Goal: Task Accomplishment & Management: Use online tool/utility

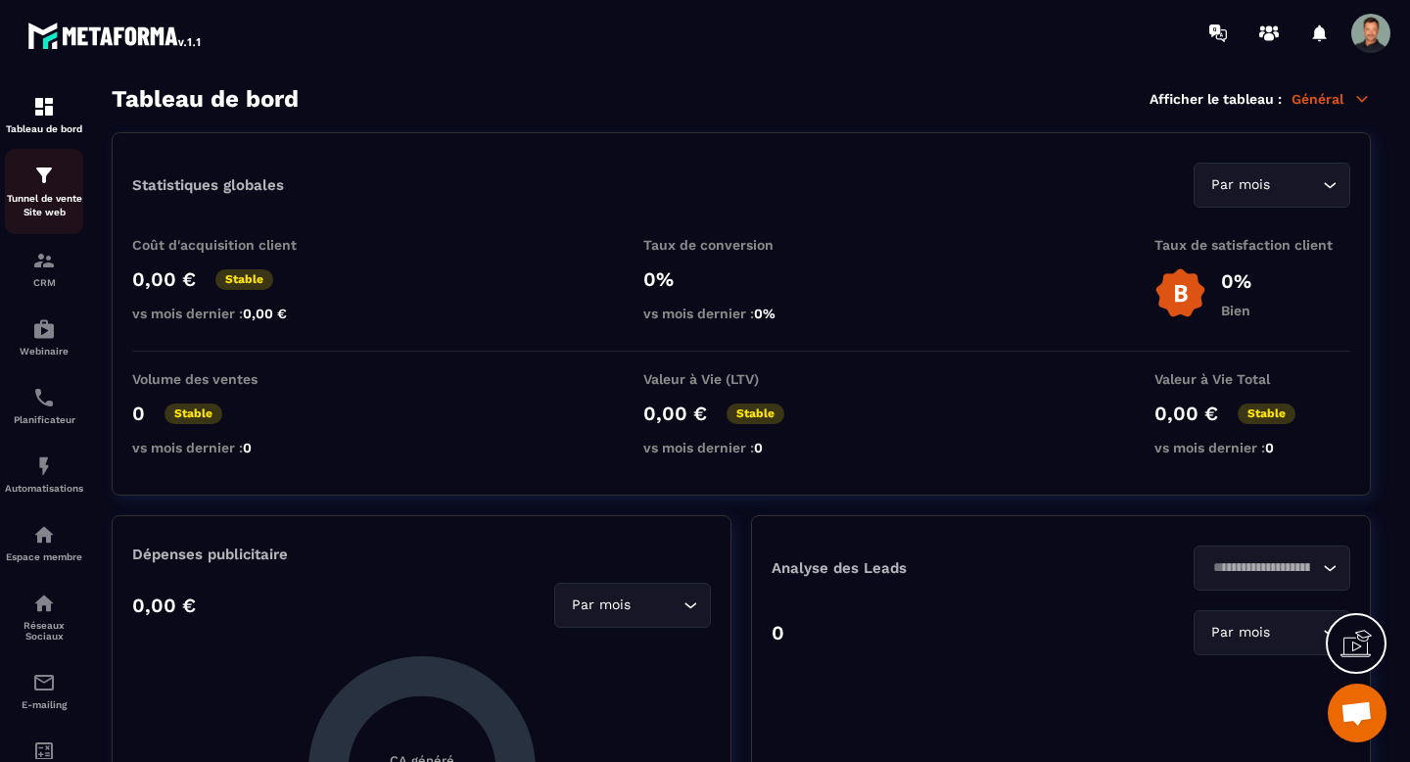
click at [46, 195] on p "Tunnel de vente Site web" at bounding box center [44, 205] width 78 height 27
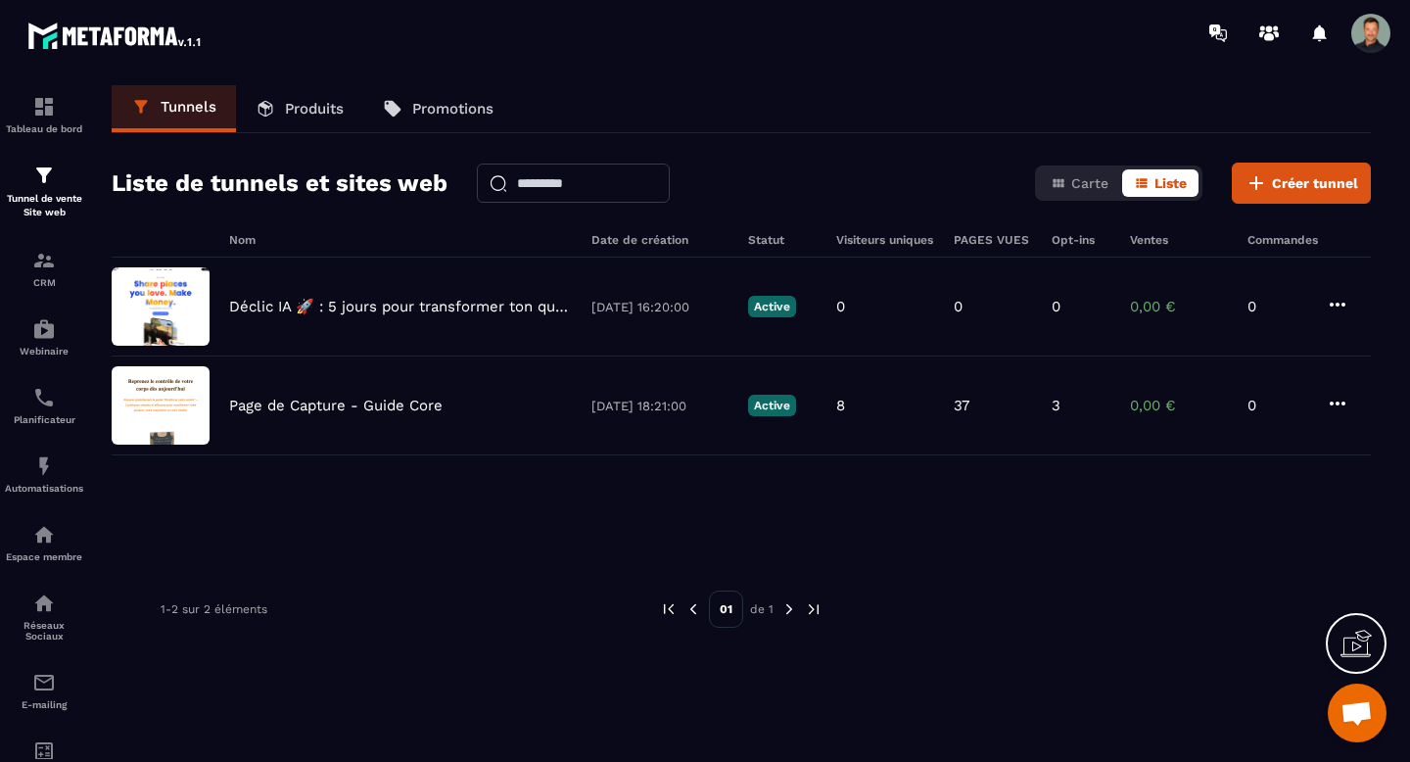
click at [311, 109] on p "Produits" at bounding box center [314, 109] width 59 height 18
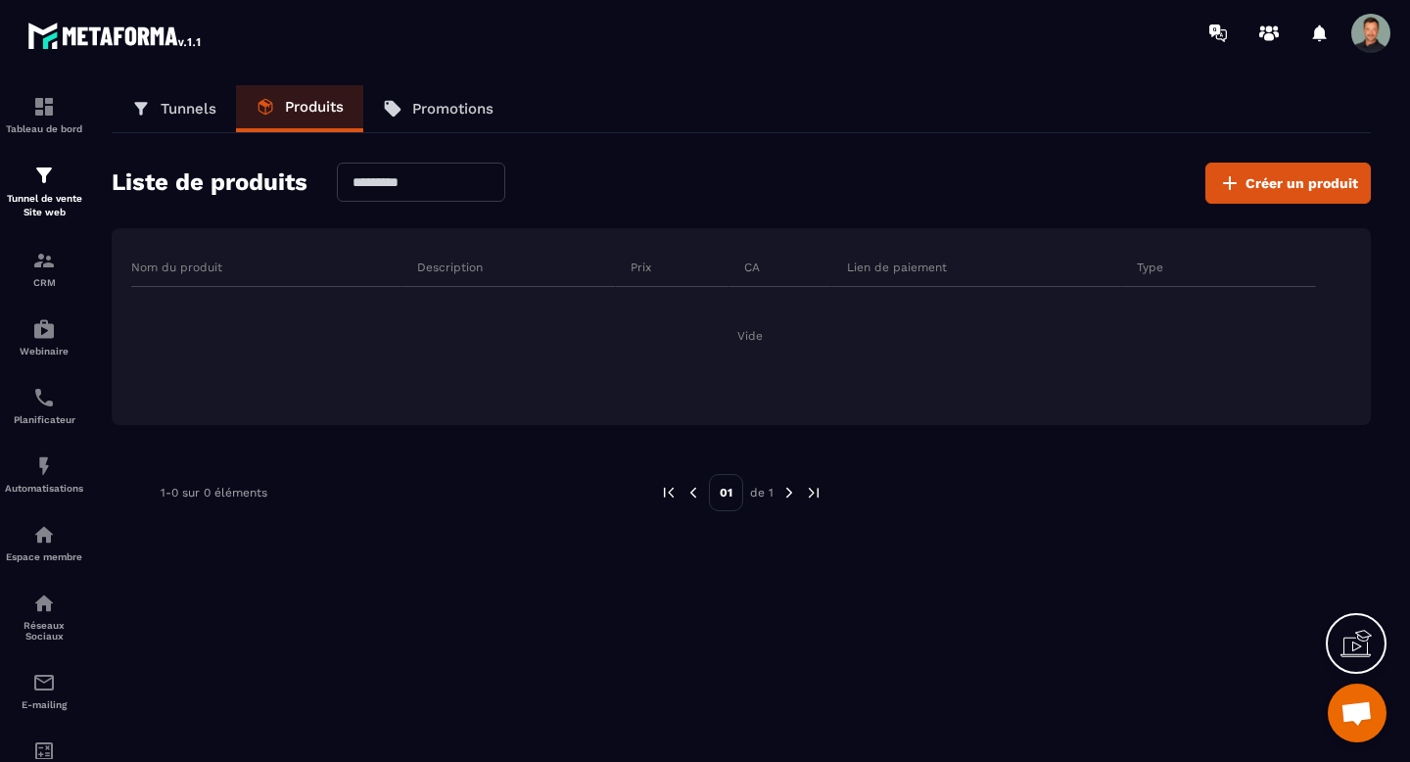
click at [434, 116] on p "Promotions" at bounding box center [452, 109] width 81 height 18
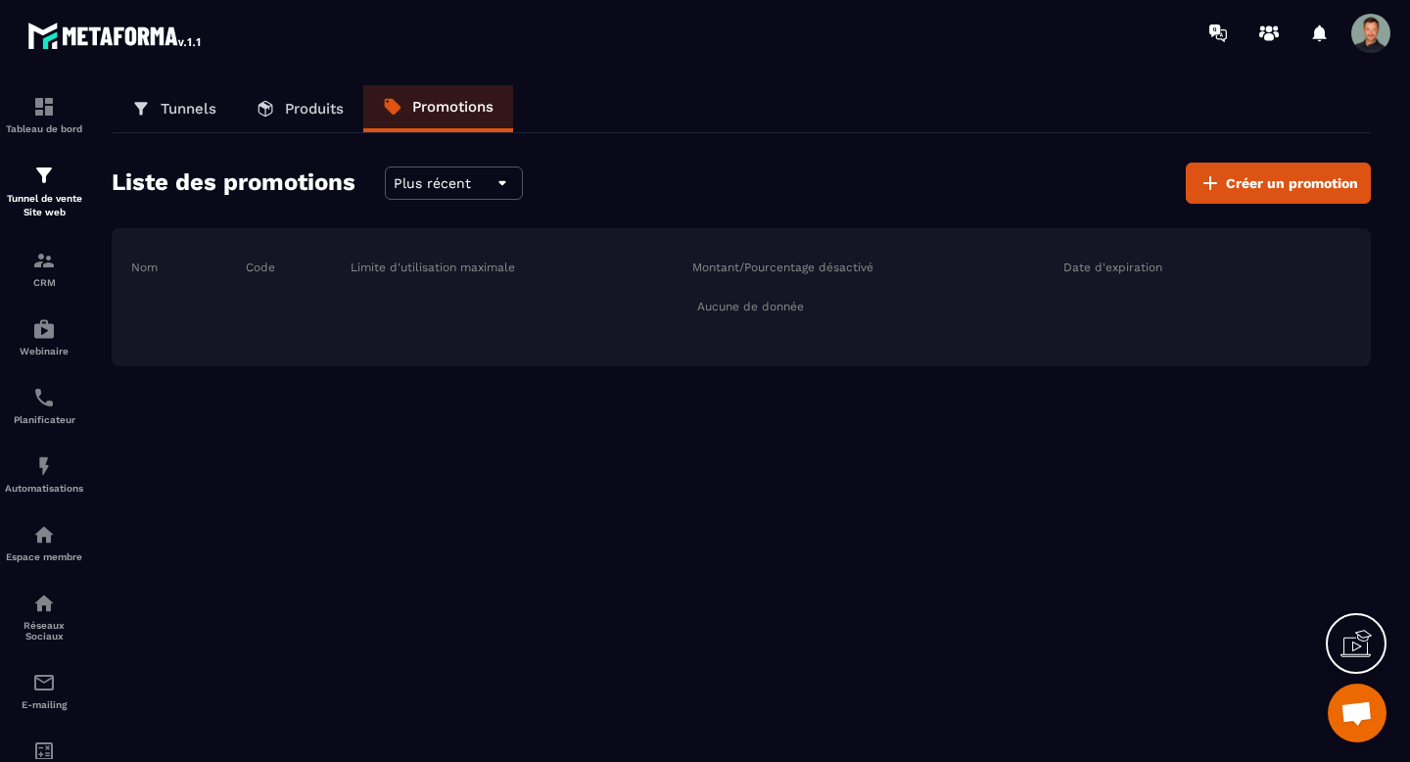
click at [136, 110] on icon at bounding box center [141, 109] width 20 height 20
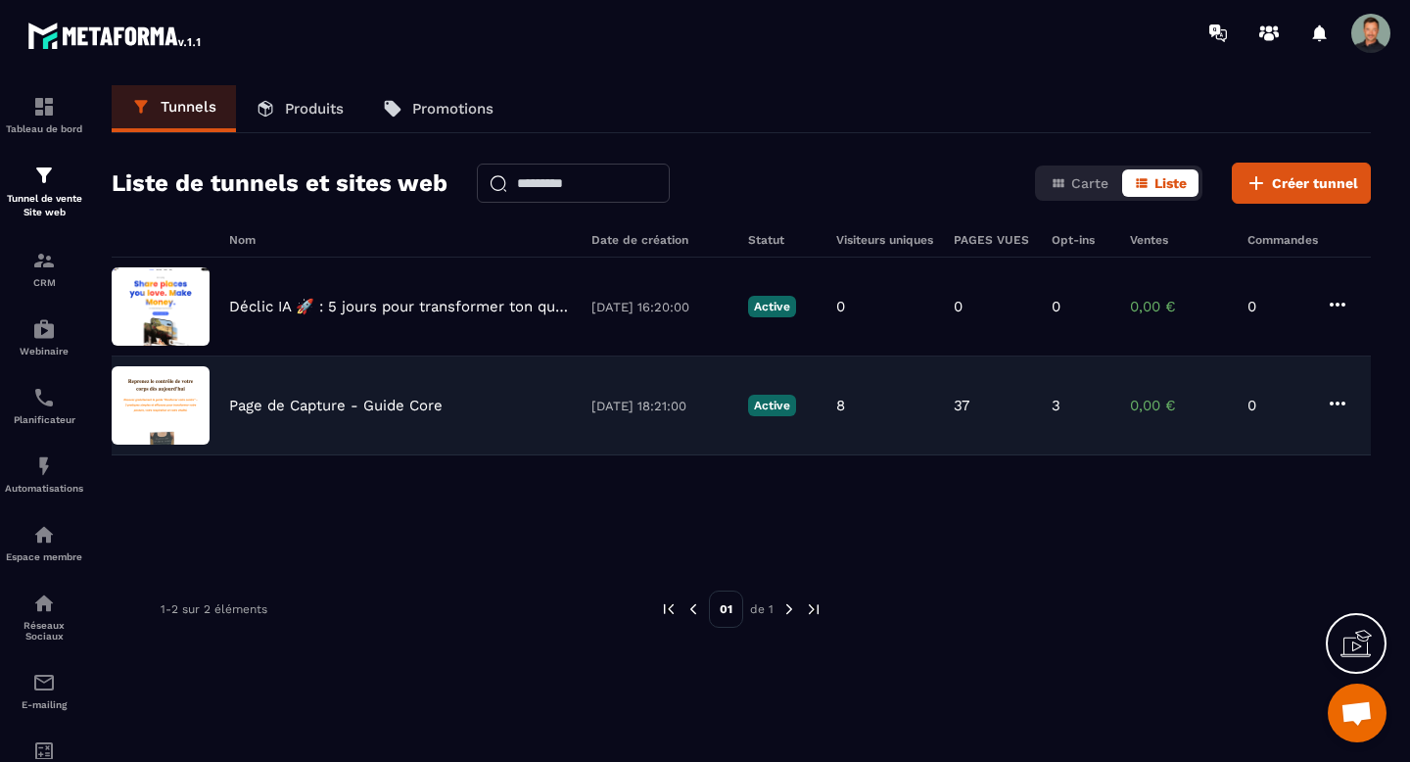
click at [354, 400] on p "Page de Capture - Guide Core" at bounding box center [336, 406] width 214 height 18
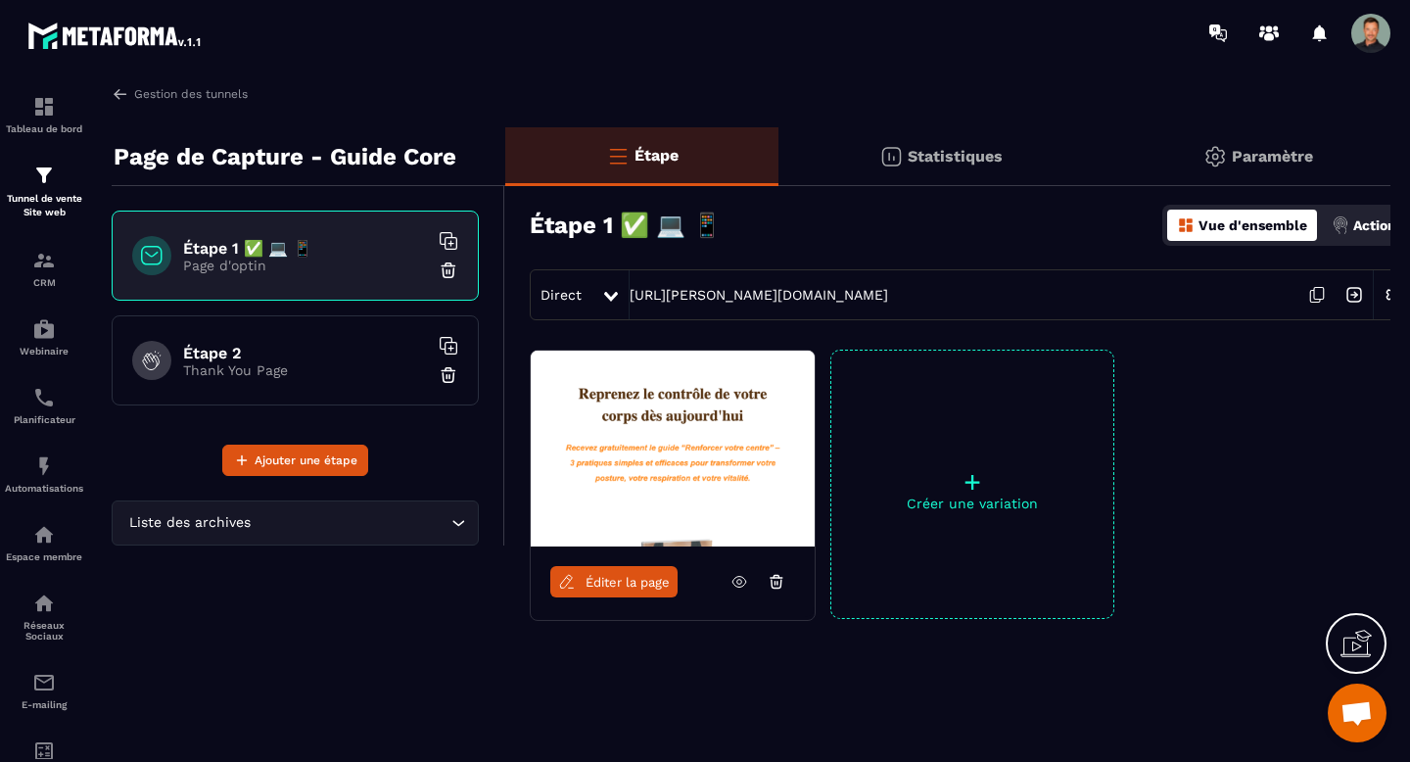
click at [668, 411] on img at bounding box center [673, 449] width 284 height 196
click at [742, 582] on icon at bounding box center [740, 582] width 18 height 18
click at [108, 87] on div "Gestion des tunnels Page de Capture - Guide Core Étape 1 ✅ 💻 📱 Page d'optin Éta…" at bounding box center [741, 419] width 1299 height 669
click at [119, 95] on img at bounding box center [121, 94] width 18 height 18
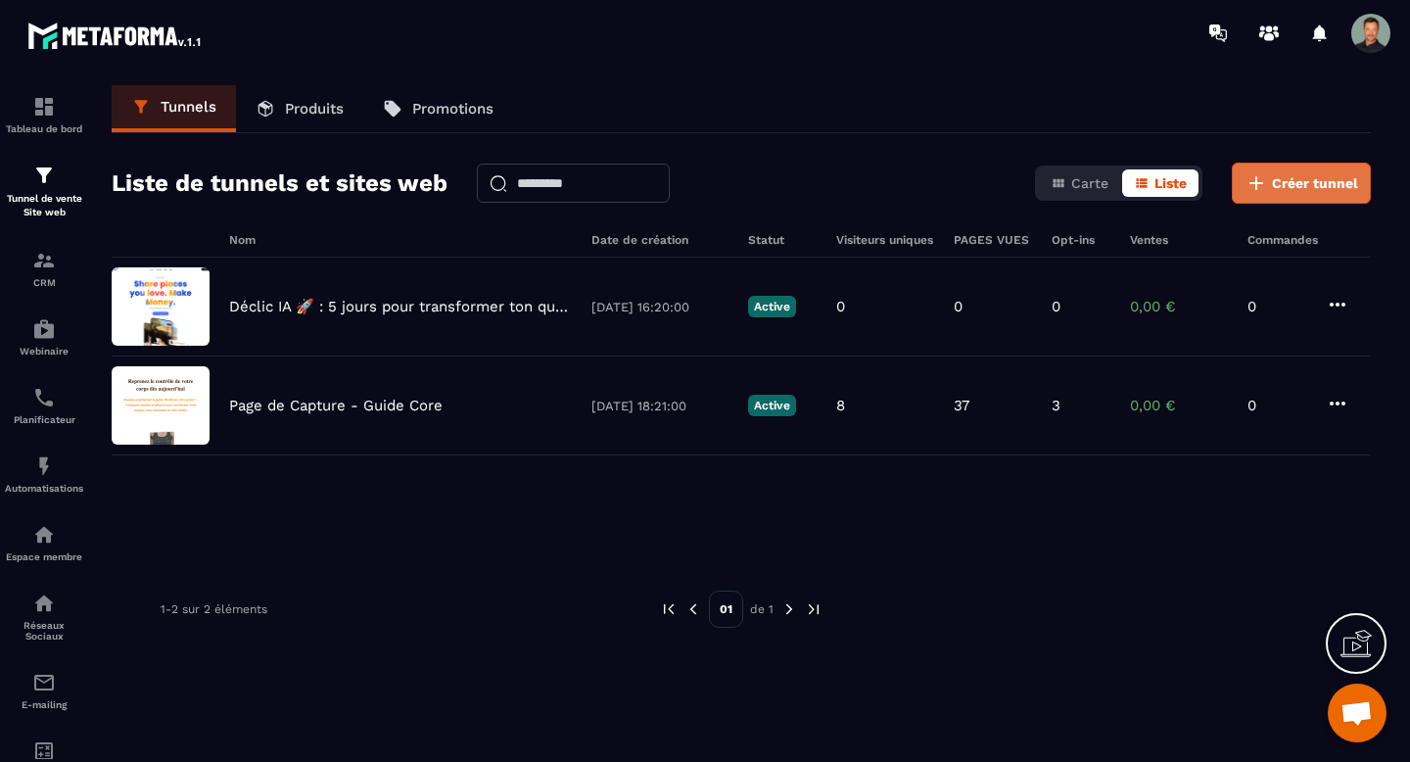
click at [1292, 185] on span "Créer tunnel" at bounding box center [1315, 183] width 86 height 20
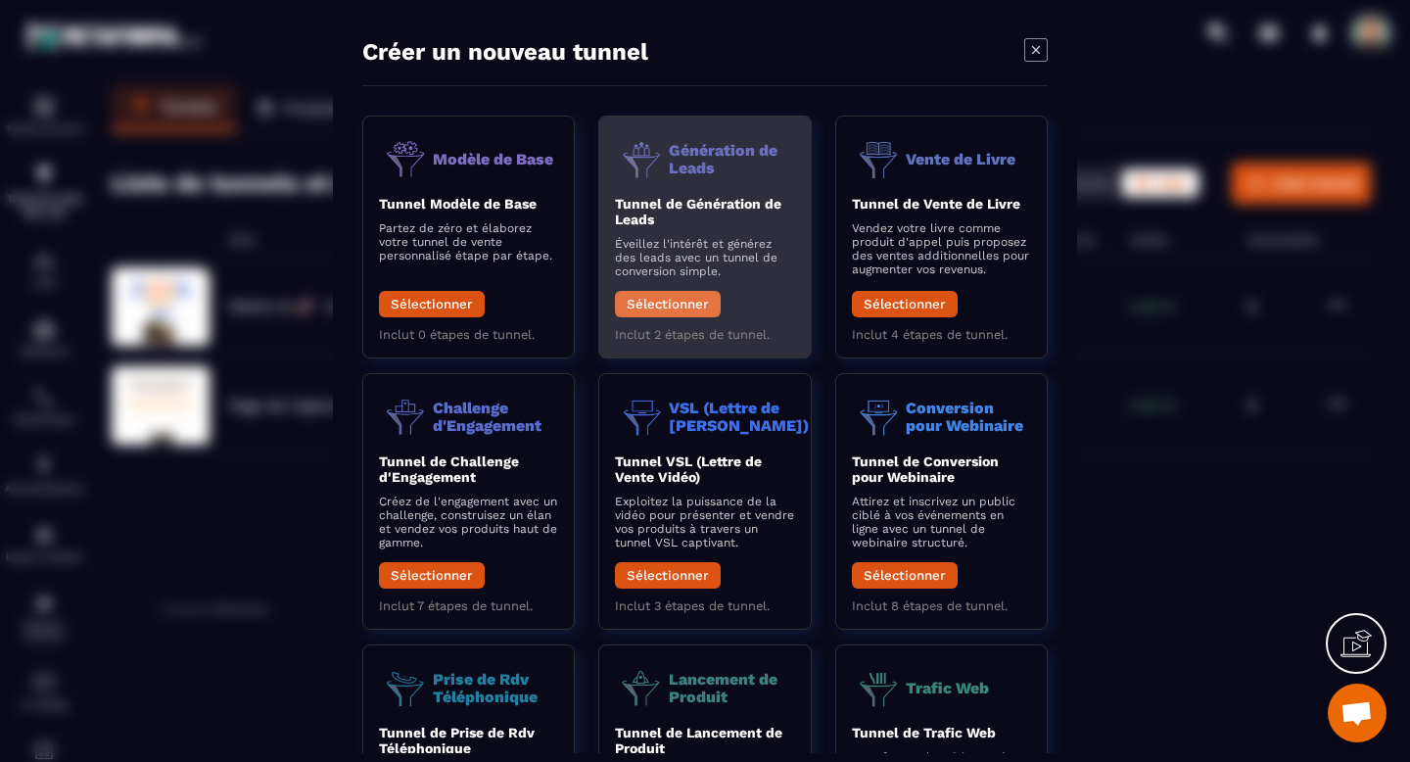
click at [679, 302] on button "Sélectionner" at bounding box center [668, 304] width 106 height 26
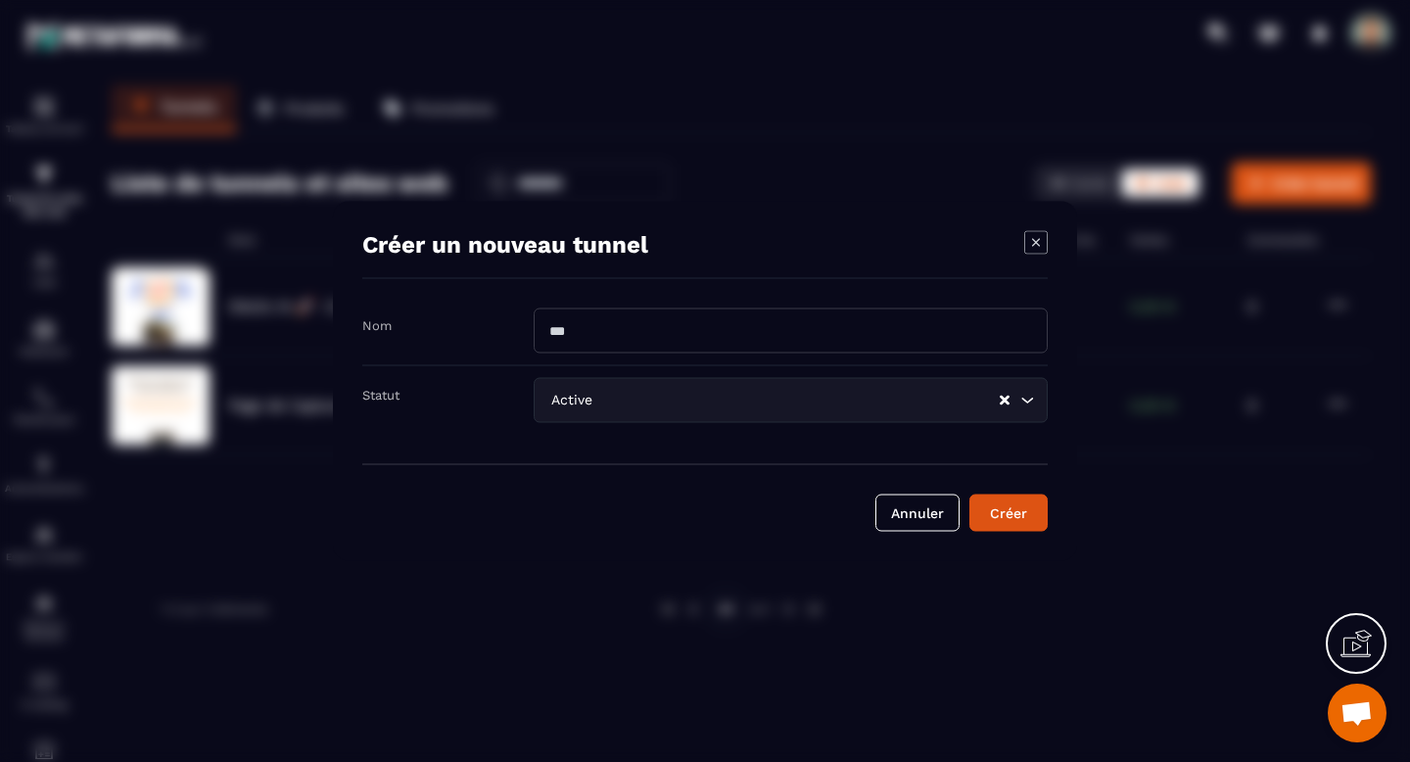
click at [650, 338] on input "Modal window" at bounding box center [791, 330] width 514 height 45
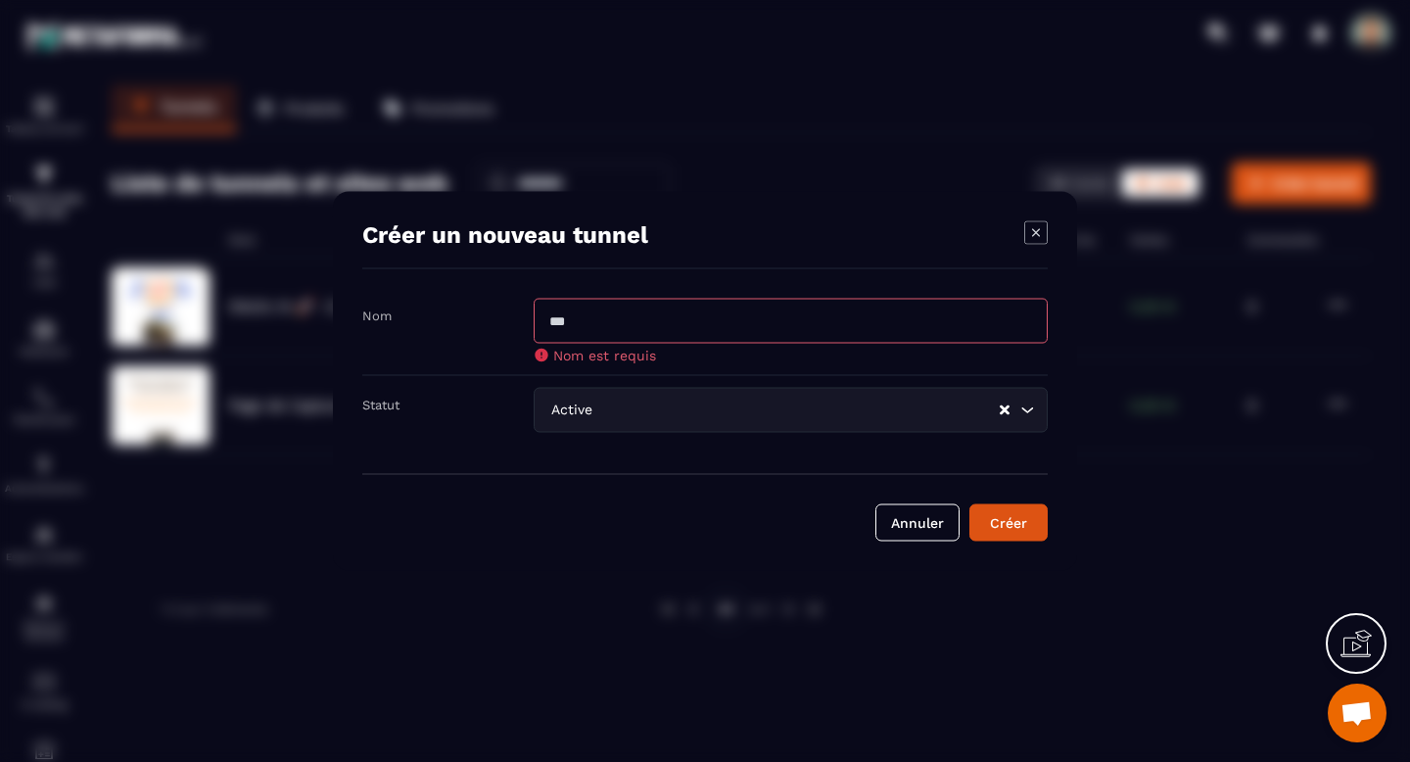
paste input "**********"
click at [552, 319] on input "**********" at bounding box center [791, 321] width 514 height 45
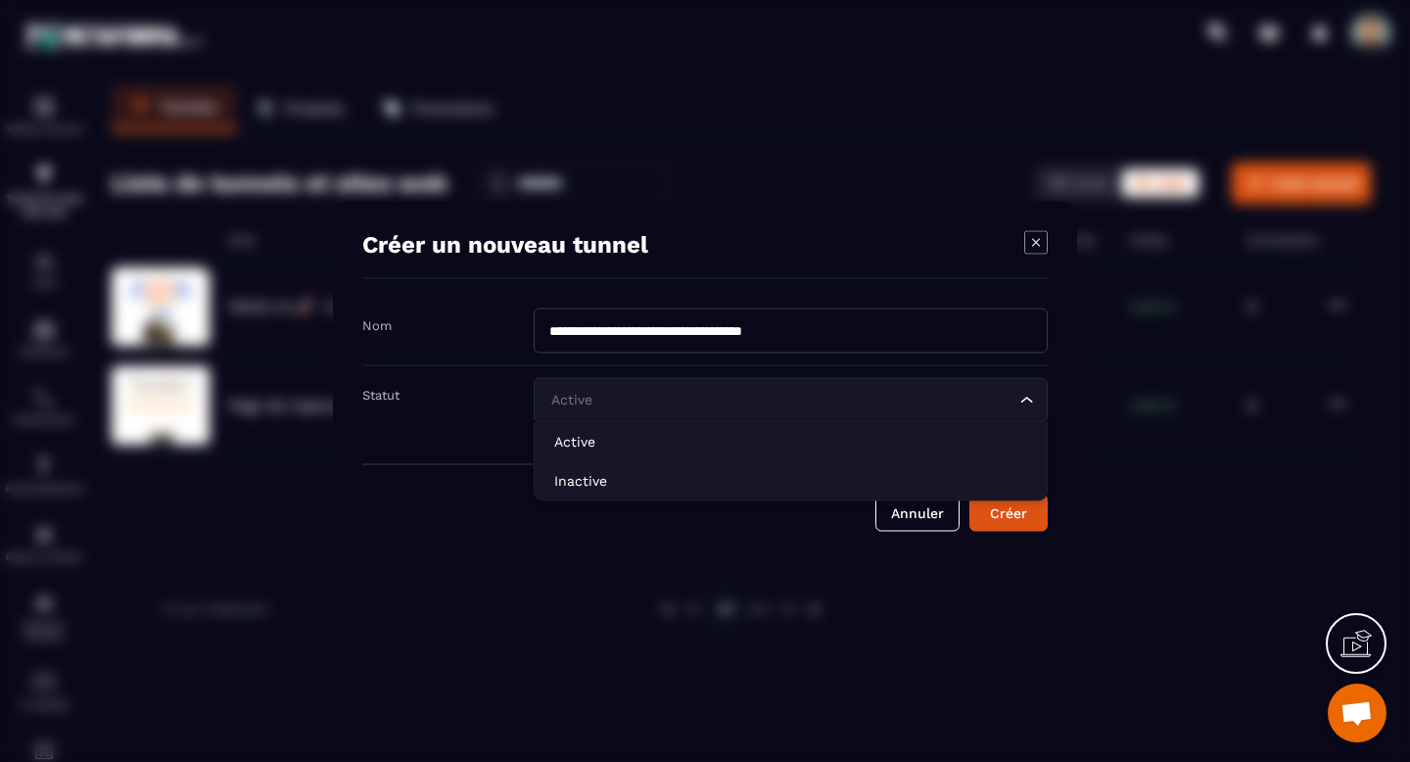
click at [670, 415] on div "Active Loading..." at bounding box center [791, 400] width 514 height 45
click at [715, 337] on input "**********" at bounding box center [791, 330] width 514 height 45
click at [906, 415] on div "Active Loading..." at bounding box center [791, 400] width 514 height 45
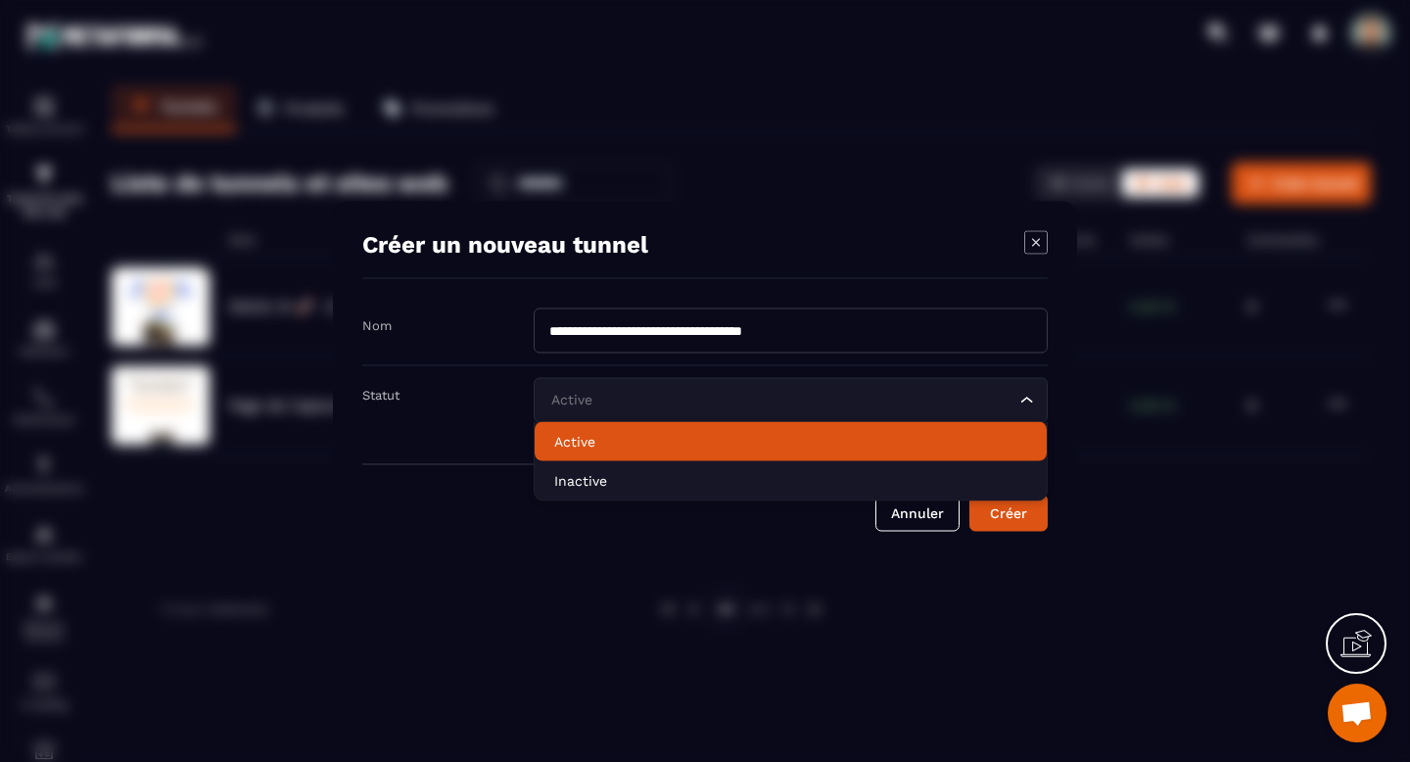
click at [821, 450] on p "Active" at bounding box center [790, 442] width 473 height 20
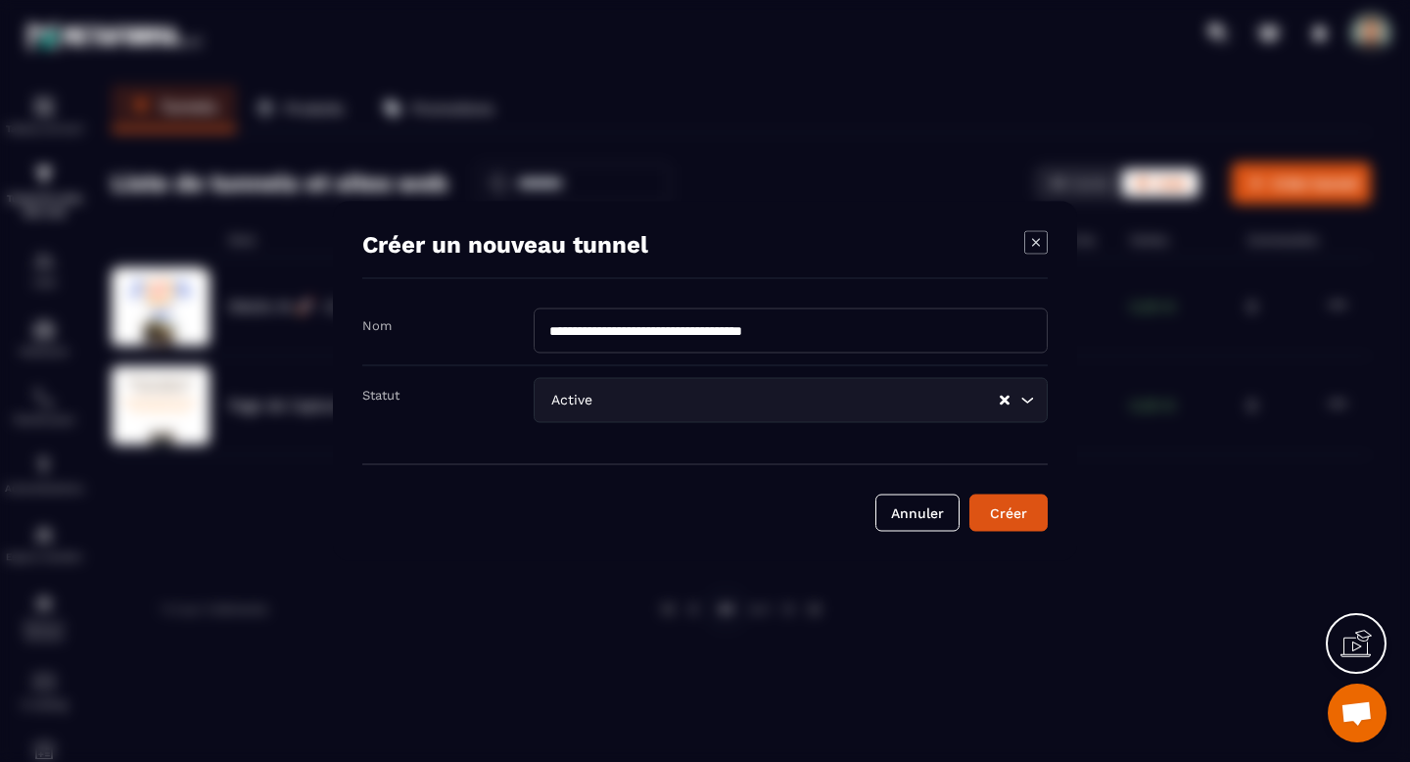
click at [623, 327] on input "**********" at bounding box center [791, 330] width 514 height 45
paste input "Modal window"
click at [571, 329] on input "**********" at bounding box center [791, 330] width 514 height 45
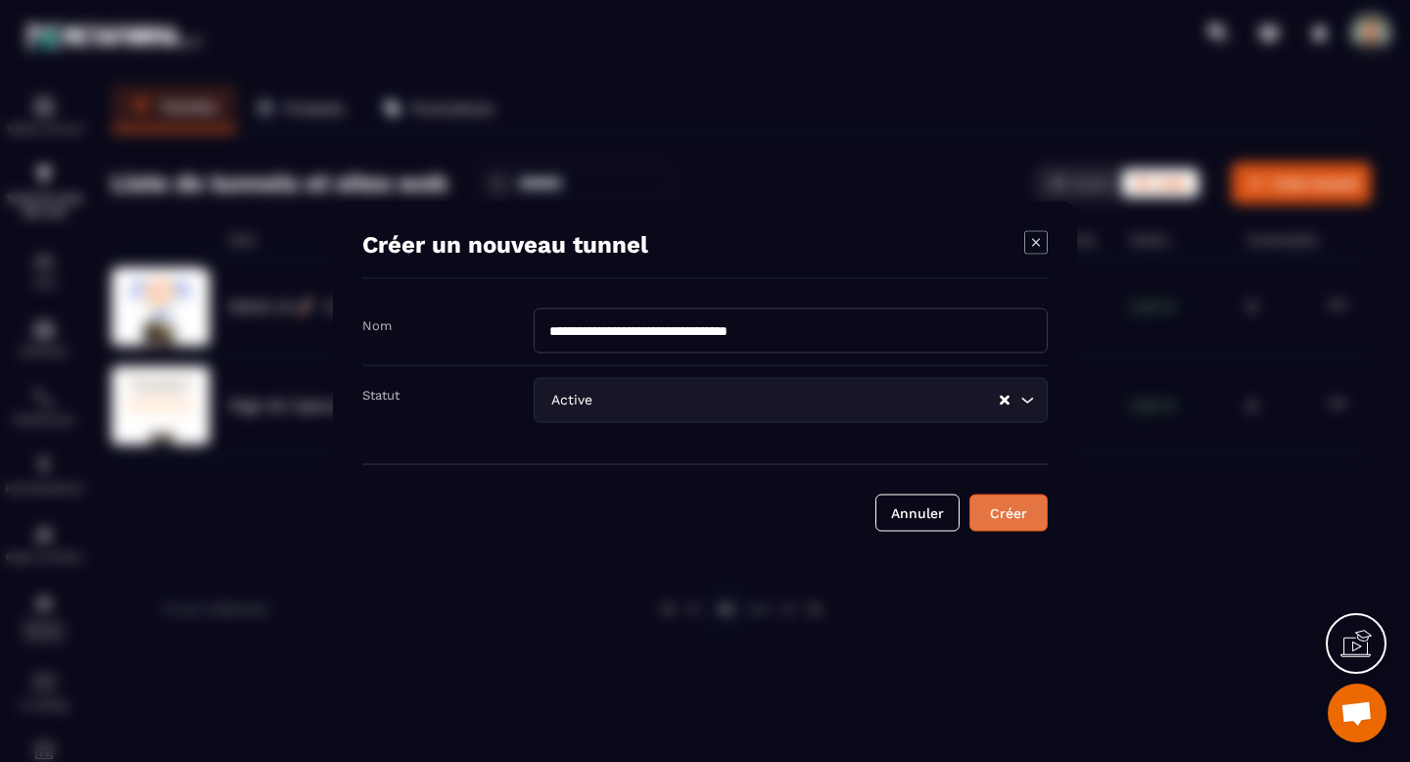
type input "**********"
click at [1007, 518] on div "Créer" at bounding box center [1008, 513] width 53 height 20
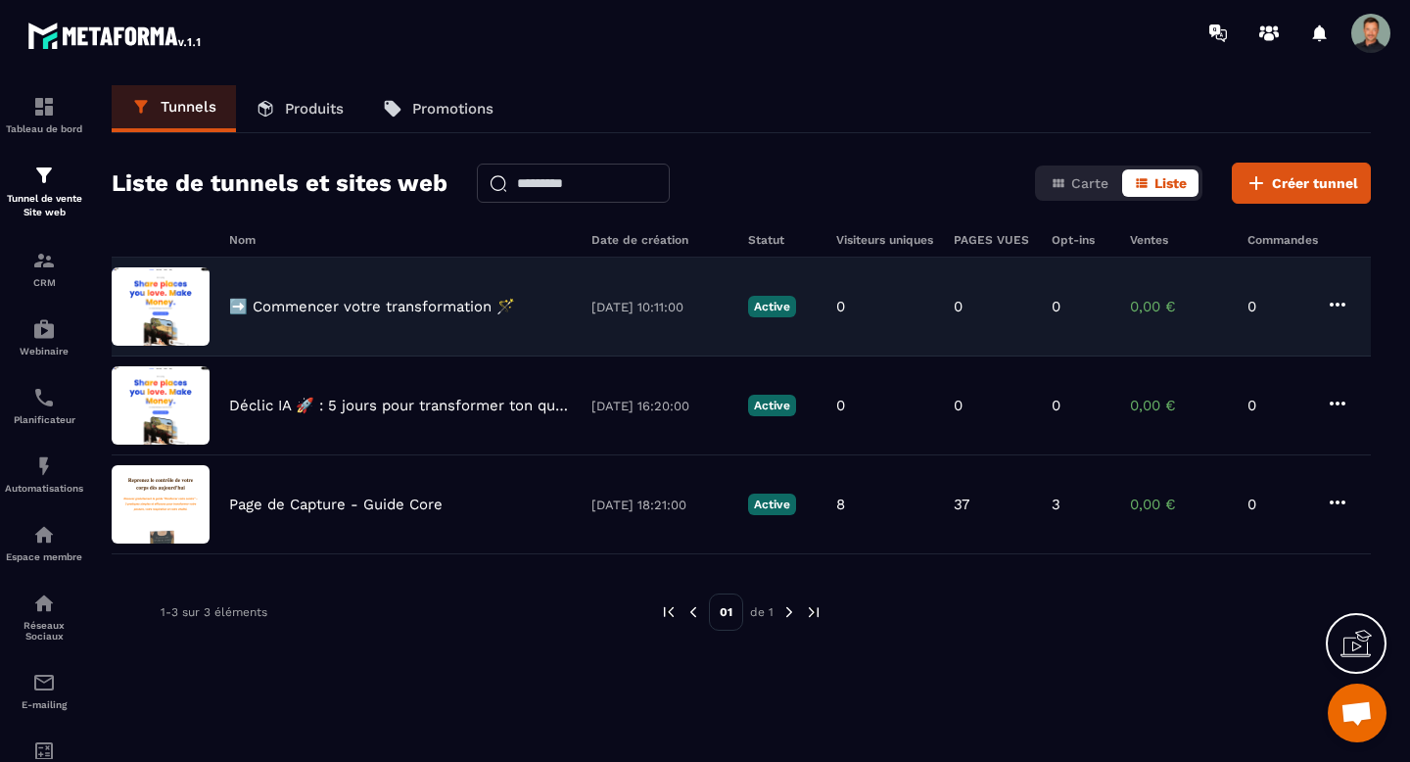
click at [1337, 305] on icon at bounding box center [1338, 305] width 16 height 4
click at [1330, 299] on icon at bounding box center [1338, 305] width 24 height 24
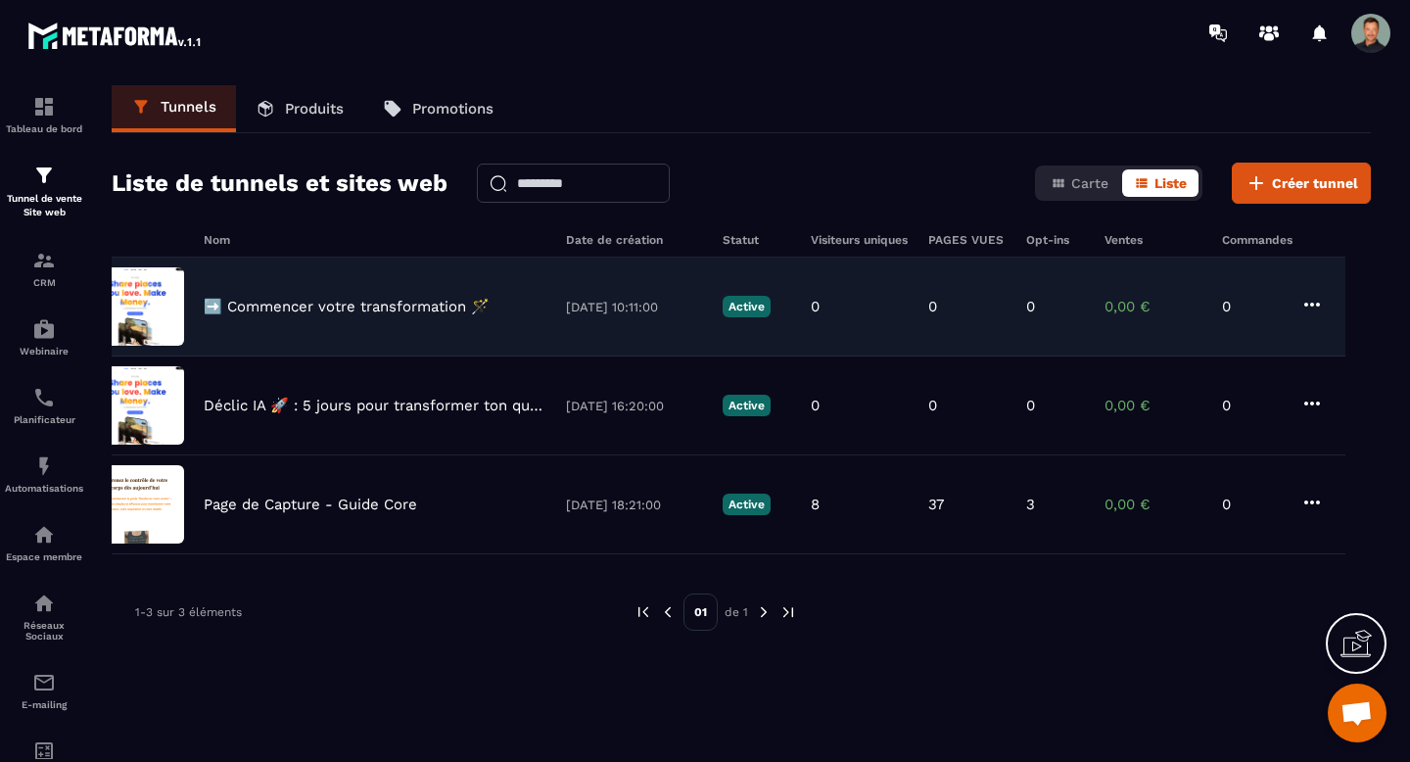
click at [1309, 299] on icon at bounding box center [1313, 305] width 24 height 24
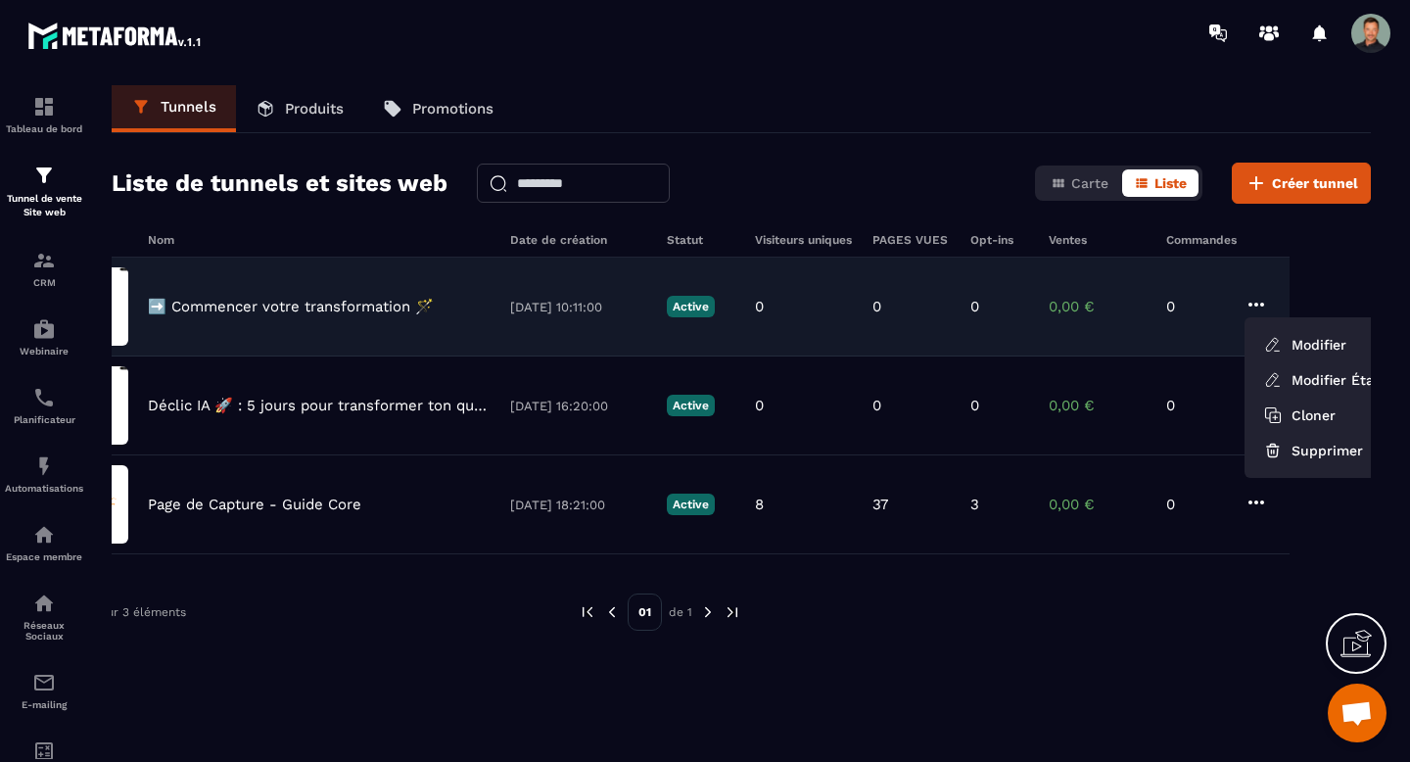
scroll to position [0, 126]
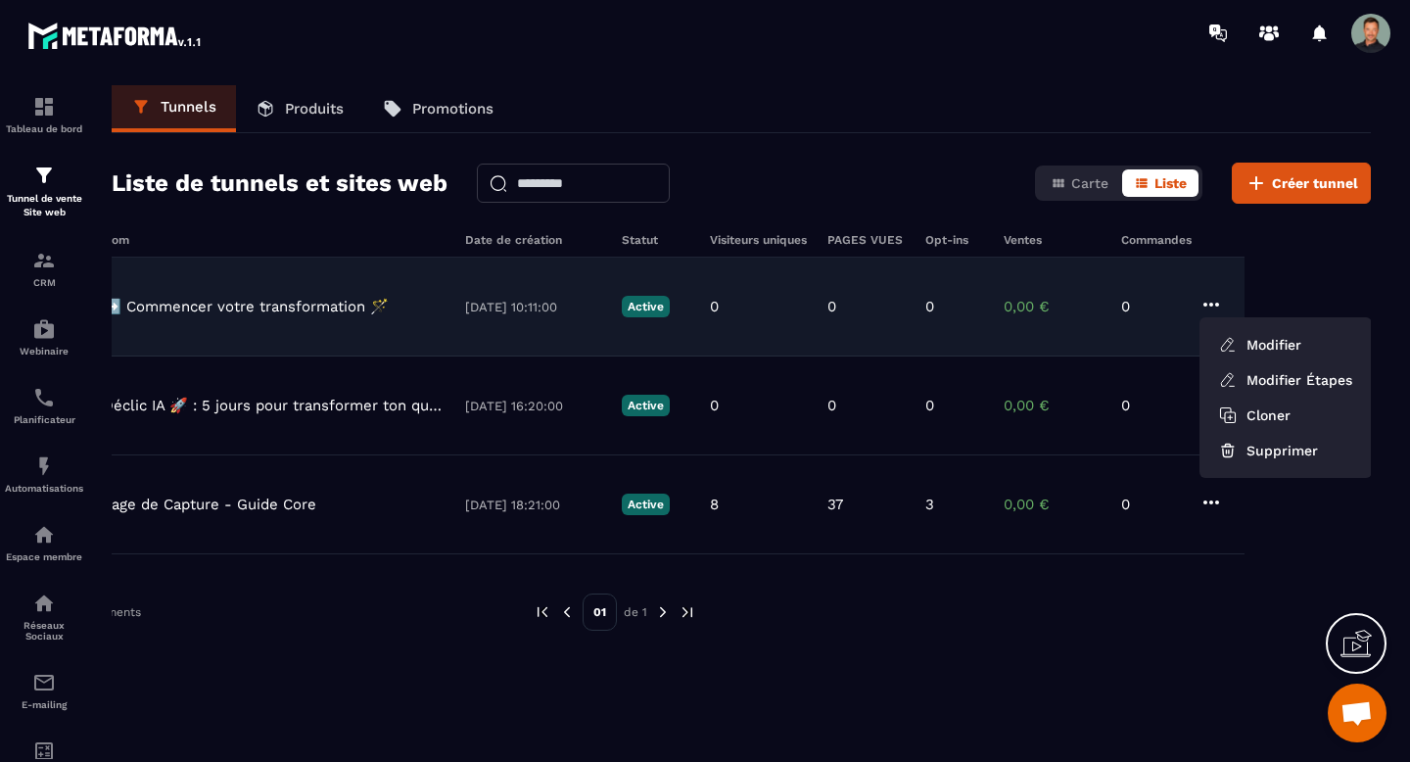
drag, startPoint x: 1258, startPoint y: 345, endPoint x: 1057, endPoint y: 328, distance: 202.4
click at [1057, 328] on div "➡️ Commencer votre transformation 🪄 [DATE] 10:11:00 Active 0 0 0 0,00 € 0 Modif…" at bounding box center [614, 307] width 1259 height 99
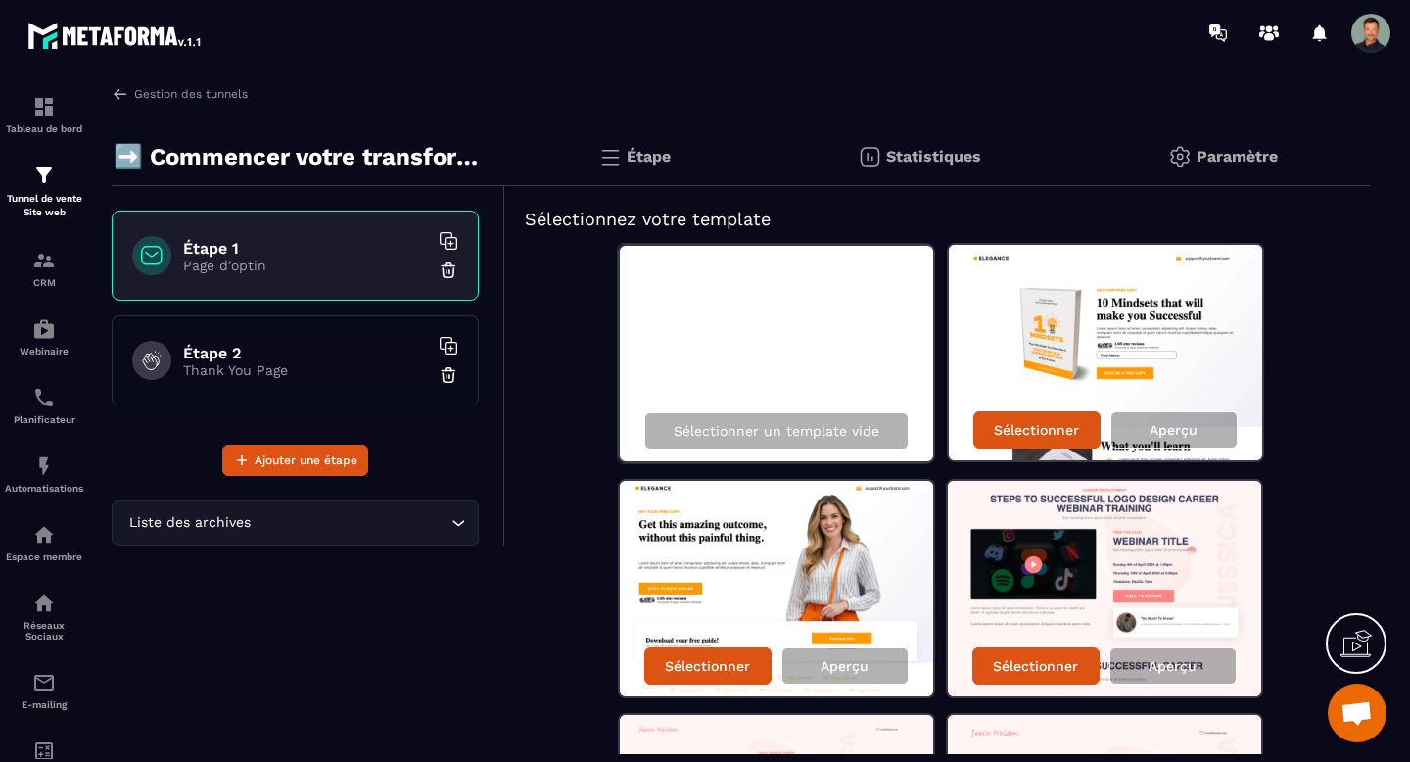
click at [1219, 151] on p "Paramètre" at bounding box center [1237, 156] width 81 height 19
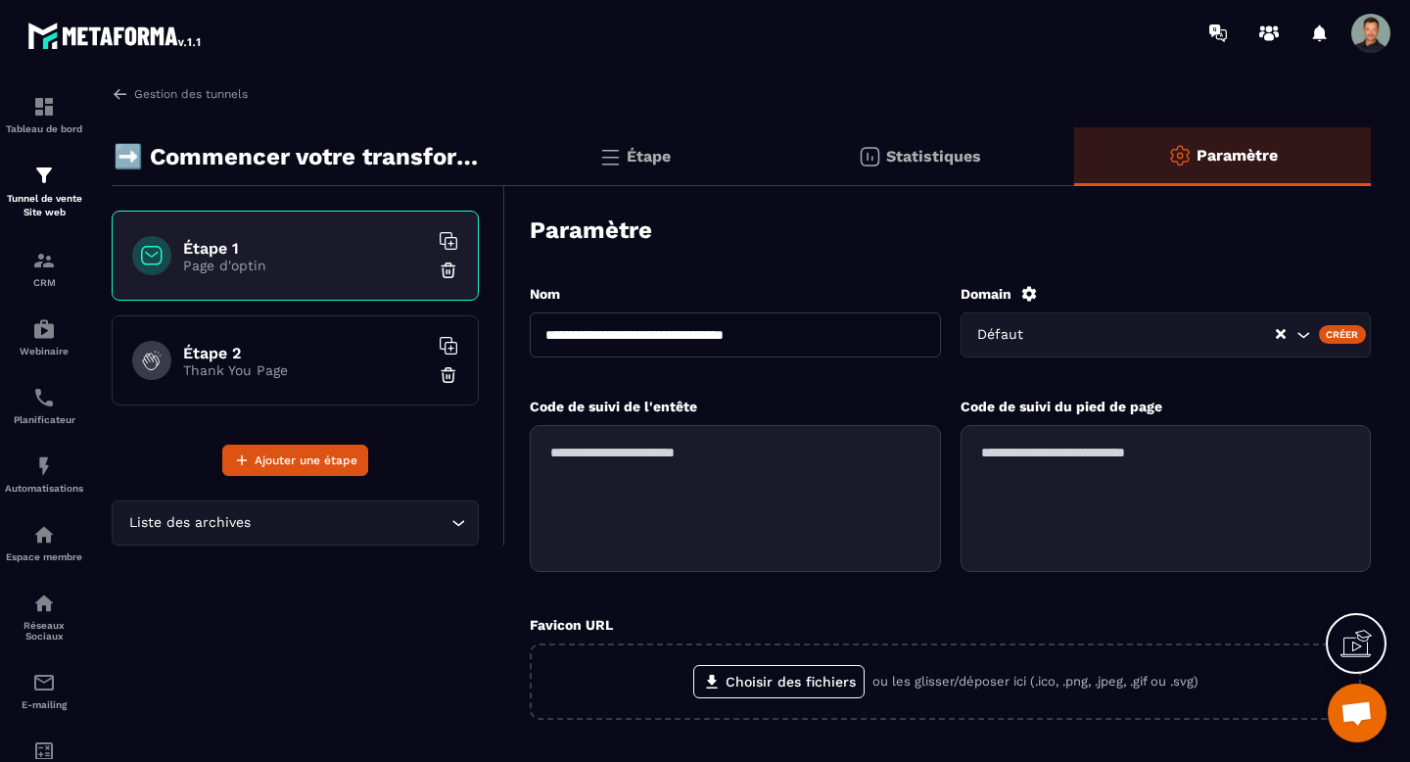
click at [737, 488] on textarea at bounding box center [735, 498] width 411 height 147
click at [1071, 477] on textarea at bounding box center [1166, 498] width 411 height 147
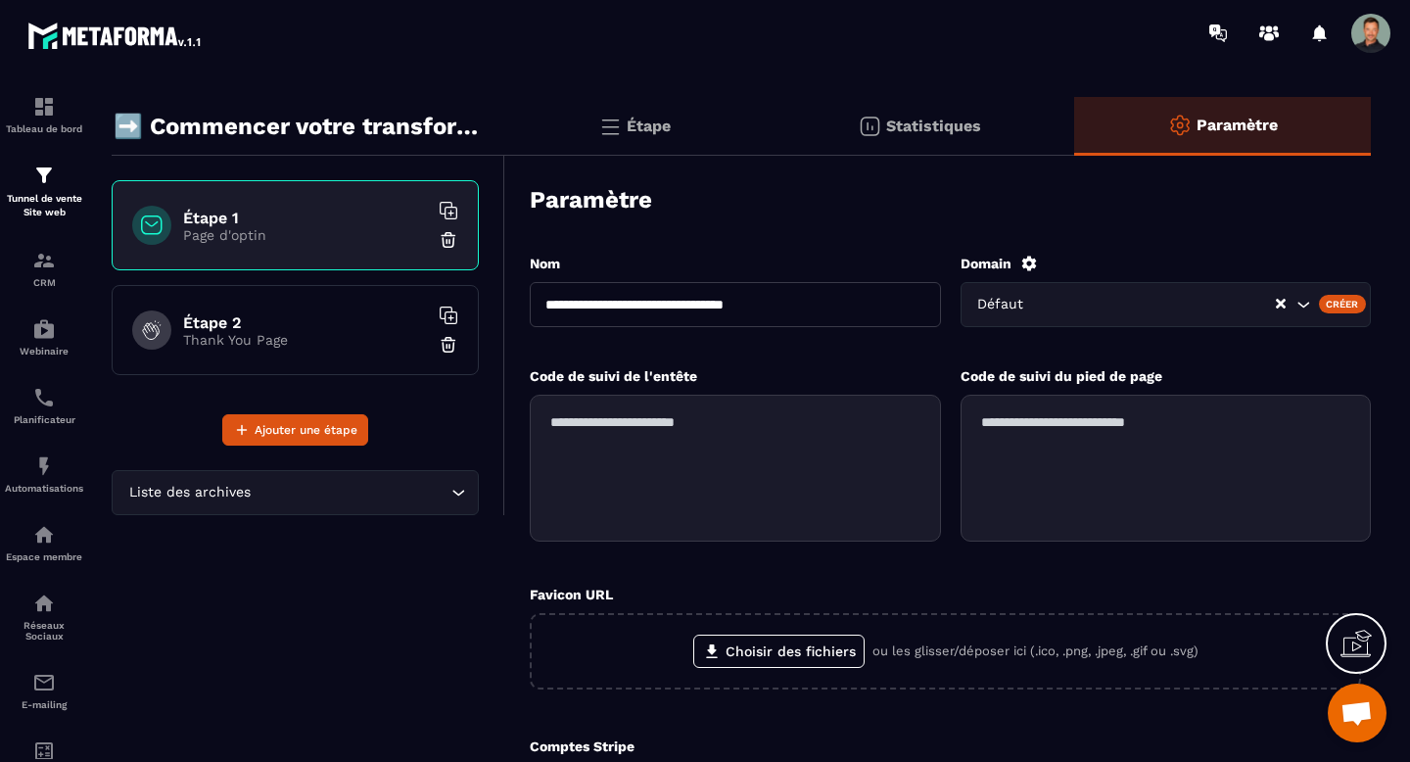
scroll to position [36, 0]
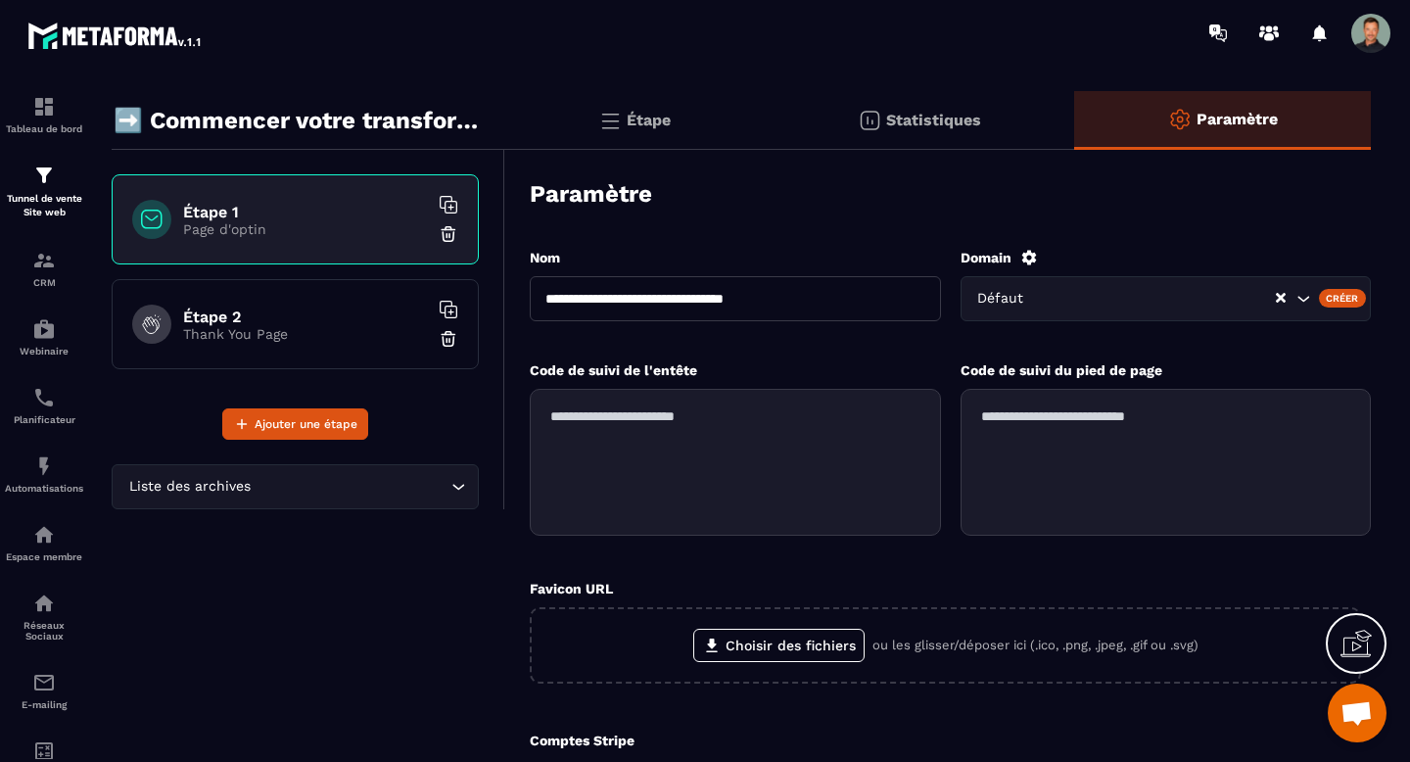
click at [778, 452] on textarea at bounding box center [735, 462] width 411 height 147
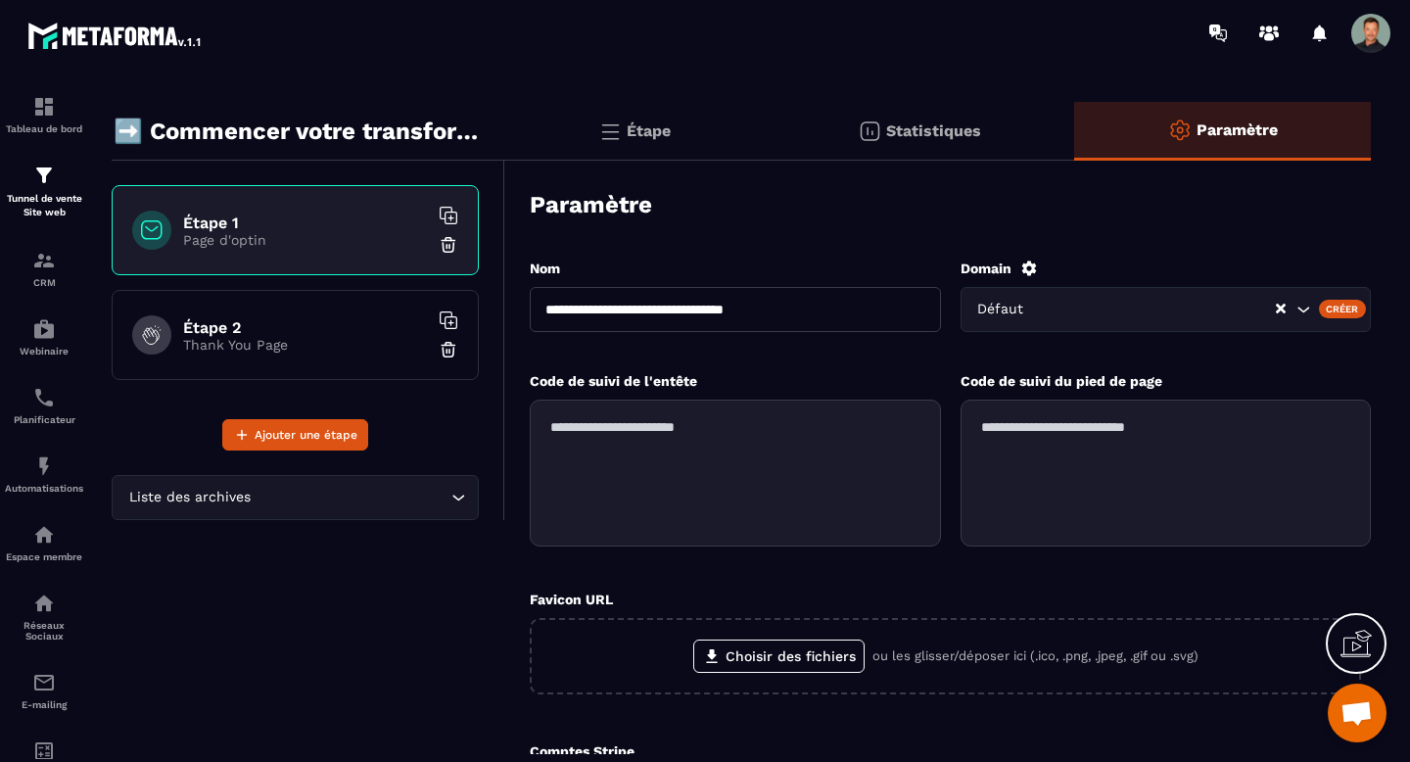
click at [460, 490] on icon "Search for option" at bounding box center [459, 498] width 20 height 20
click at [915, 134] on p "Statistiques" at bounding box center [933, 130] width 95 height 19
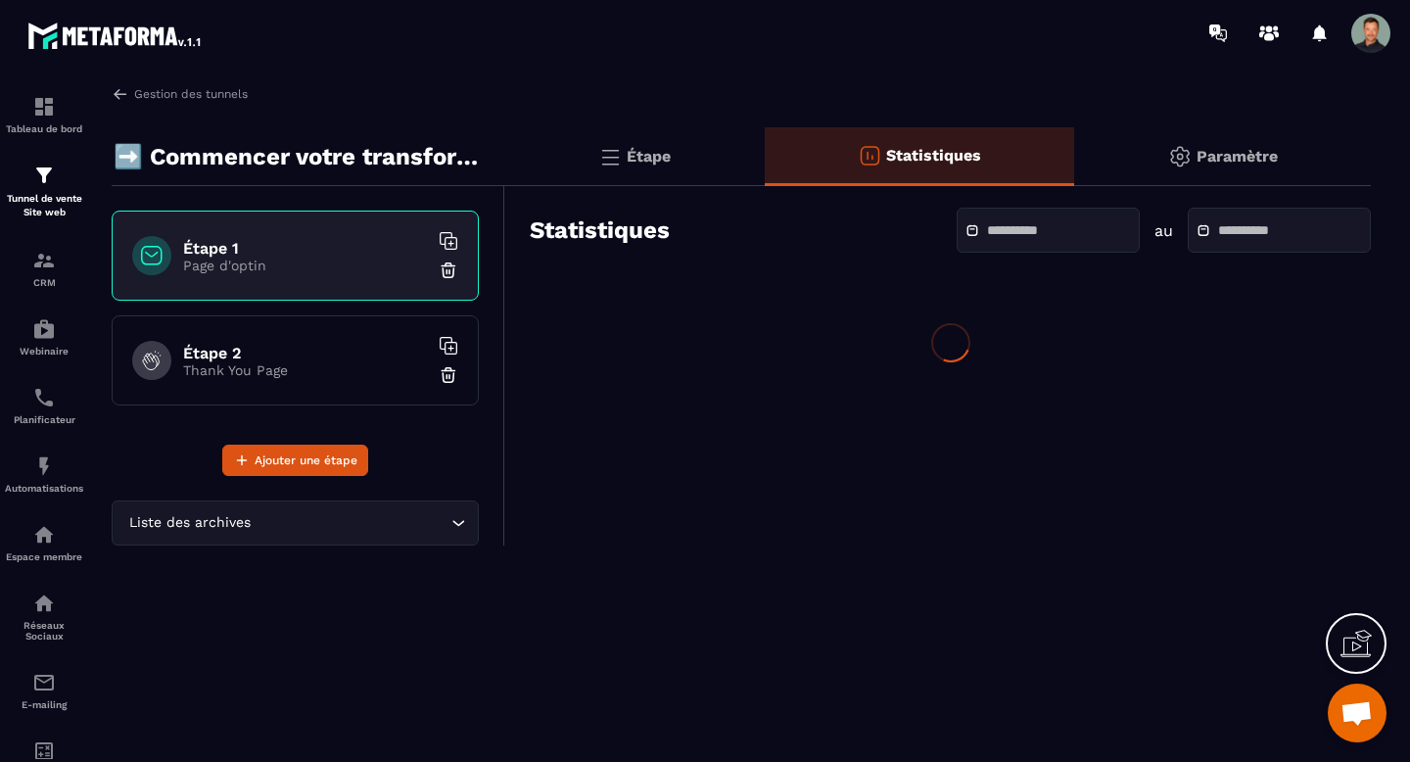
scroll to position [0, 0]
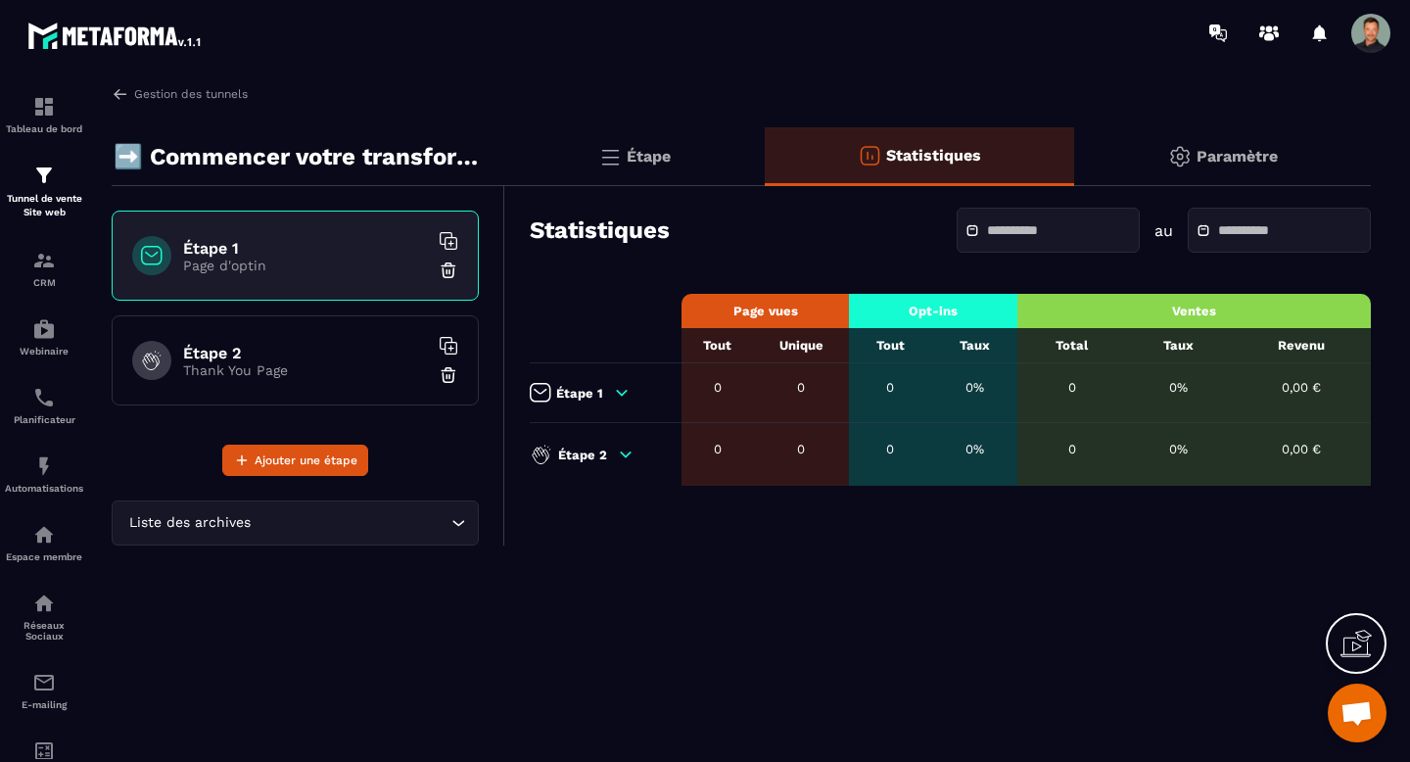
click at [635, 140] on div "Étape" at bounding box center [635, 156] width 260 height 59
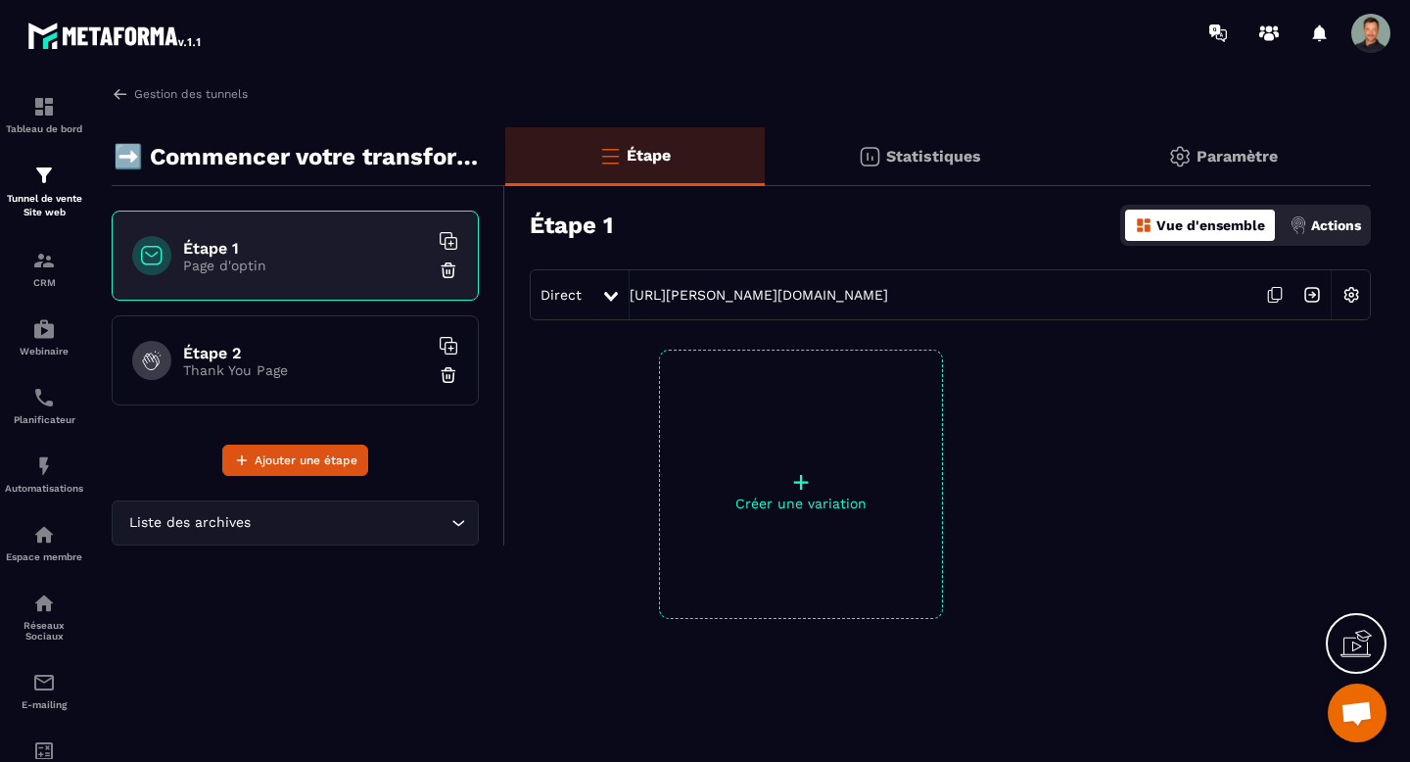
click at [611, 296] on icon at bounding box center [611, 297] width 14 height 10
click at [1099, 512] on div at bounding box center [1229, 484] width 284 height 269
click at [1311, 232] on p "Actions" at bounding box center [1336, 225] width 50 height 16
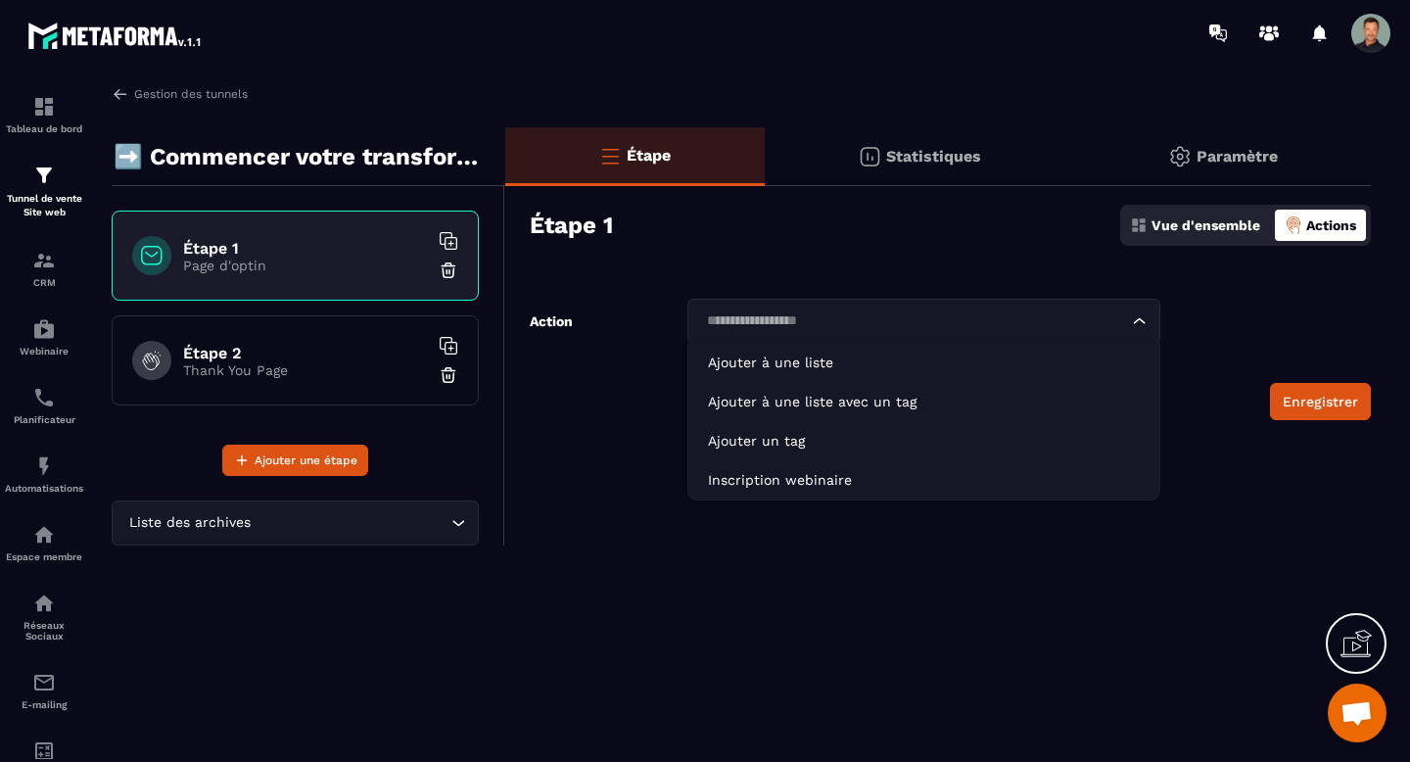
click at [1115, 314] on div "Loading..." at bounding box center [924, 321] width 473 height 45
click at [1115, 312] on input "Search for option" at bounding box center [914, 321] width 428 height 22
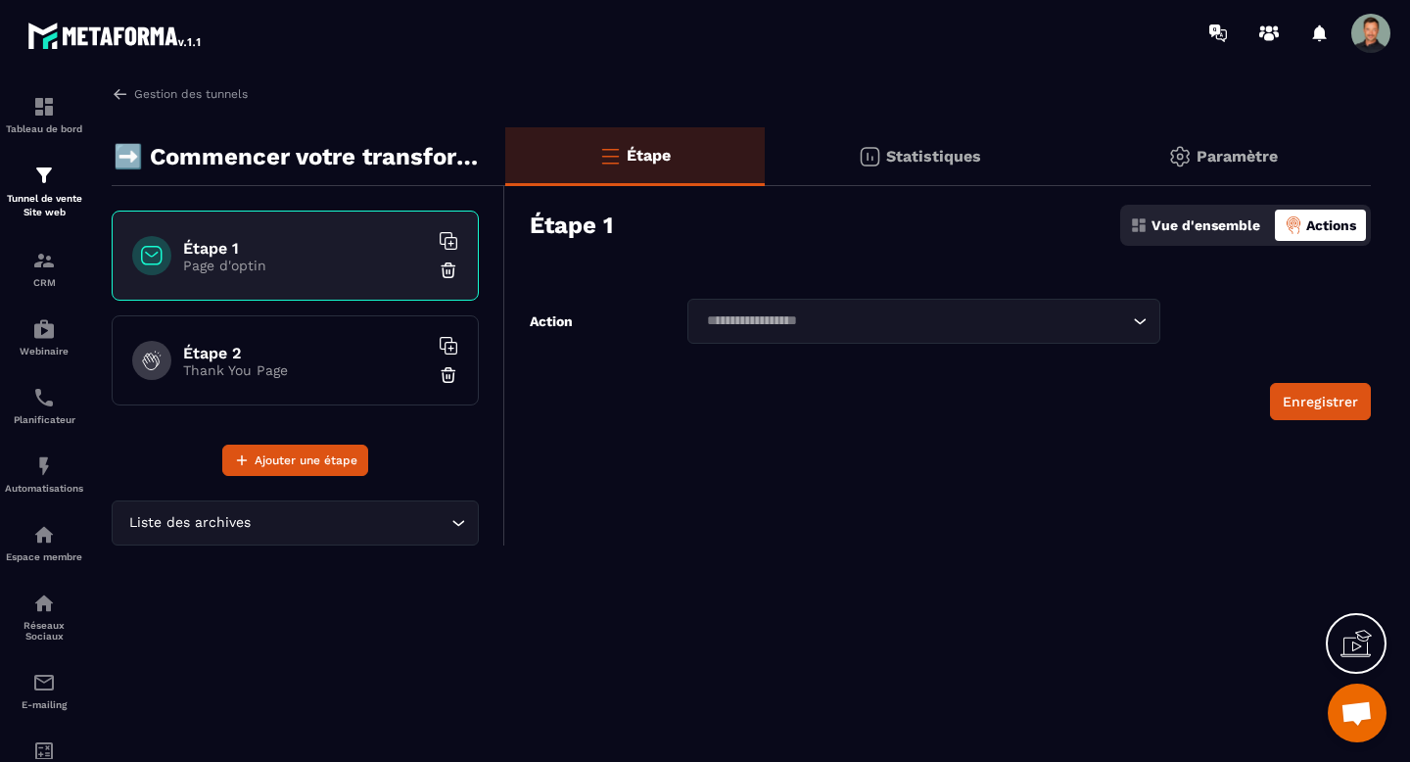
click at [1223, 217] on p "Vue d'ensemble" at bounding box center [1206, 225] width 109 height 16
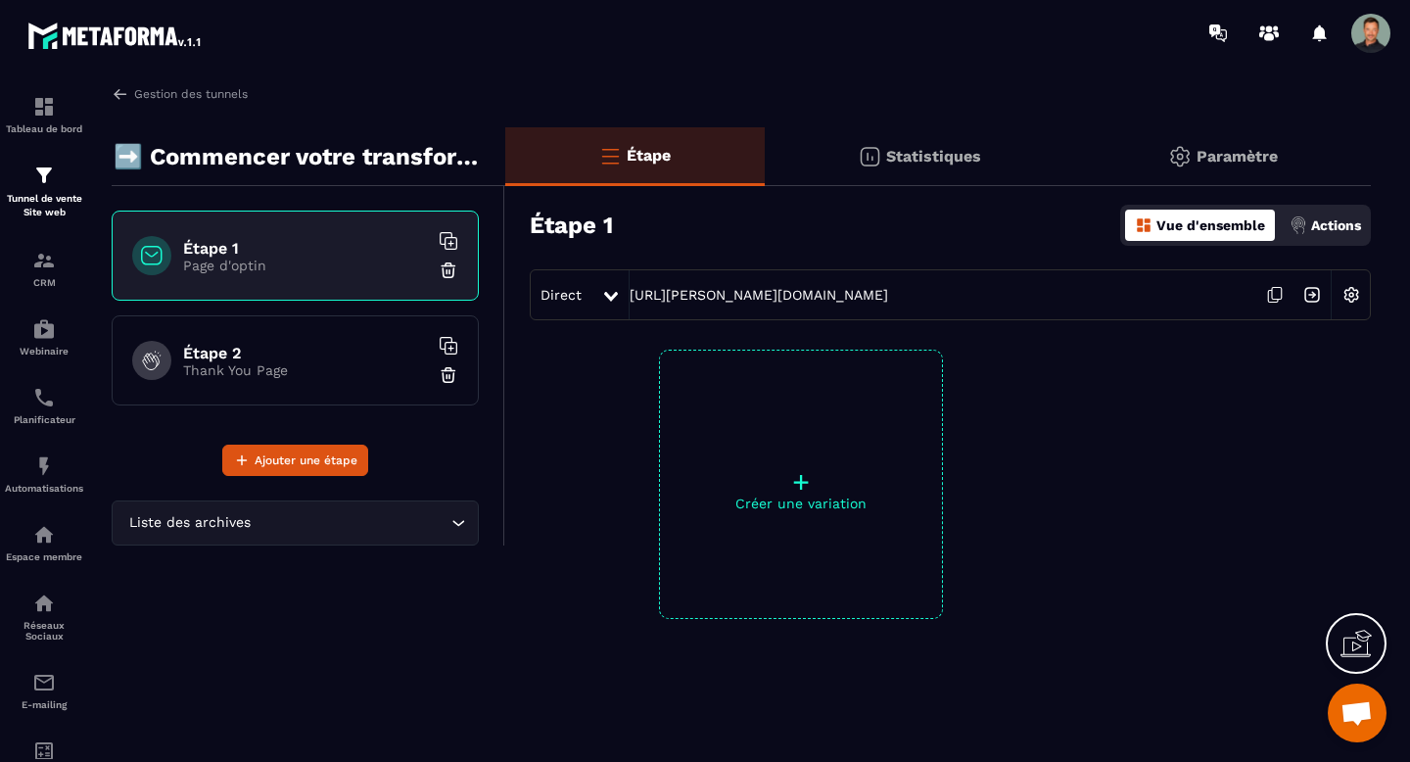
click at [1327, 220] on p "Actions" at bounding box center [1336, 225] width 50 height 16
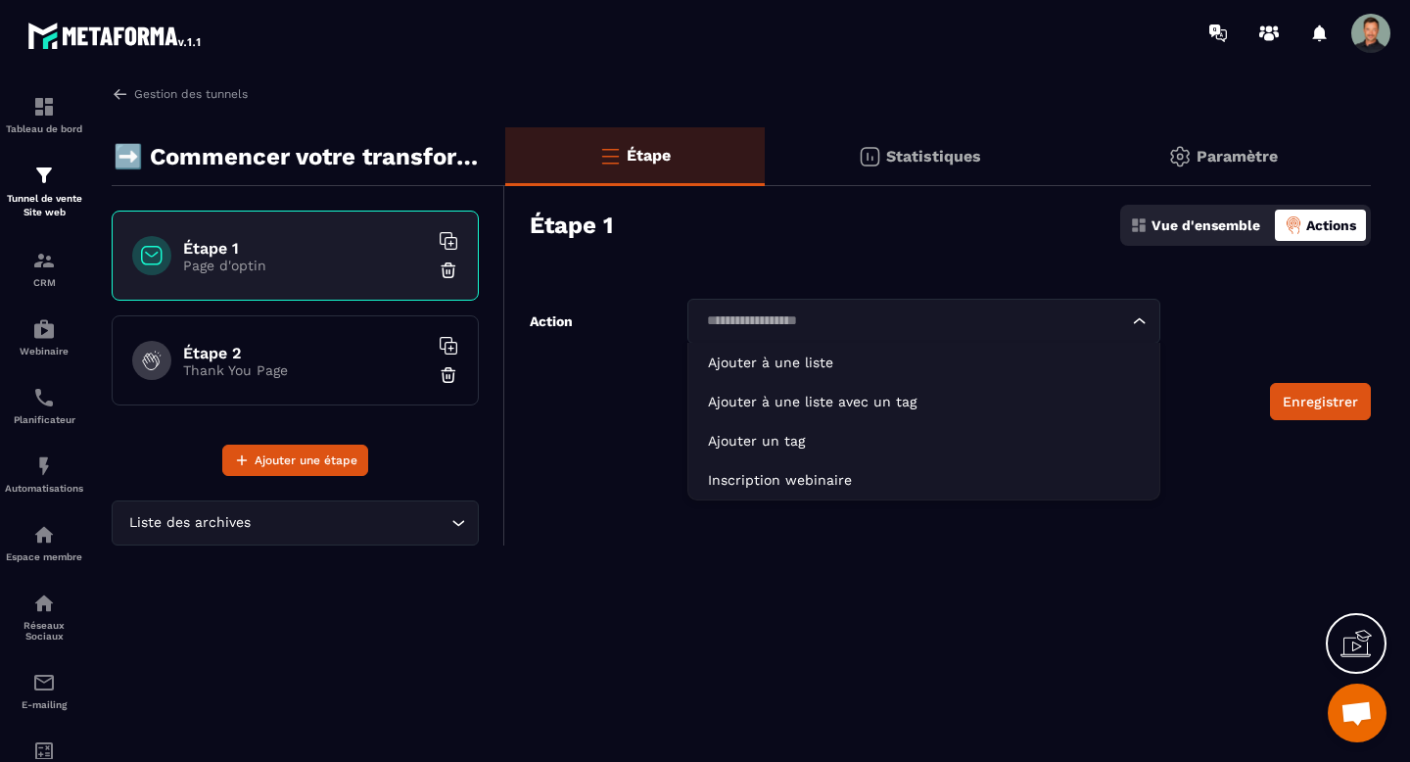
click at [1064, 312] on input "Search for option" at bounding box center [914, 321] width 428 height 22
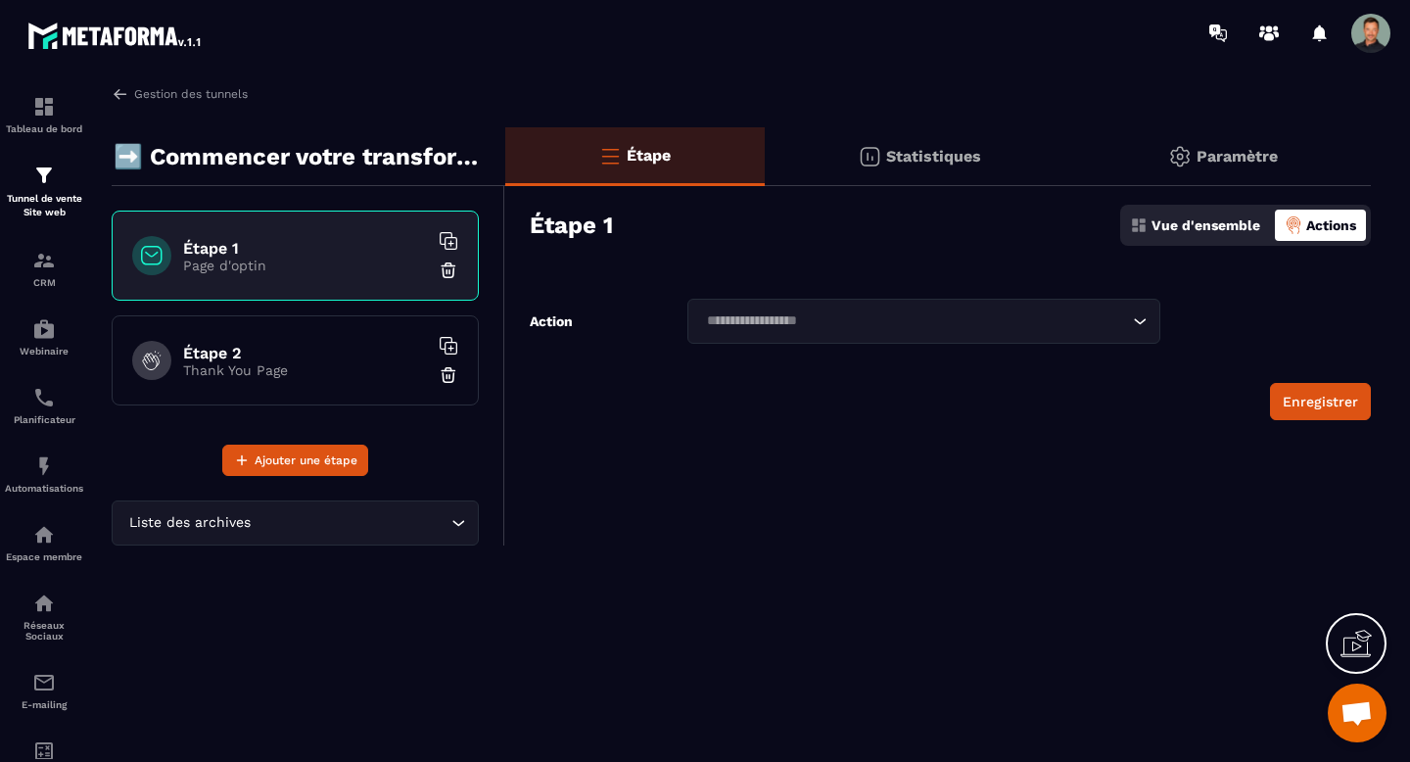
click at [901, 264] on div "Étape Statistiques Paramètre Étape 1 Vue d'ensemble Actions Action Loading... A…" at bounding box center [938, 336] width 866 height 418
click at [935, 156] on p "Statistiques" at bounding box center [933, 156] width 95 height 19
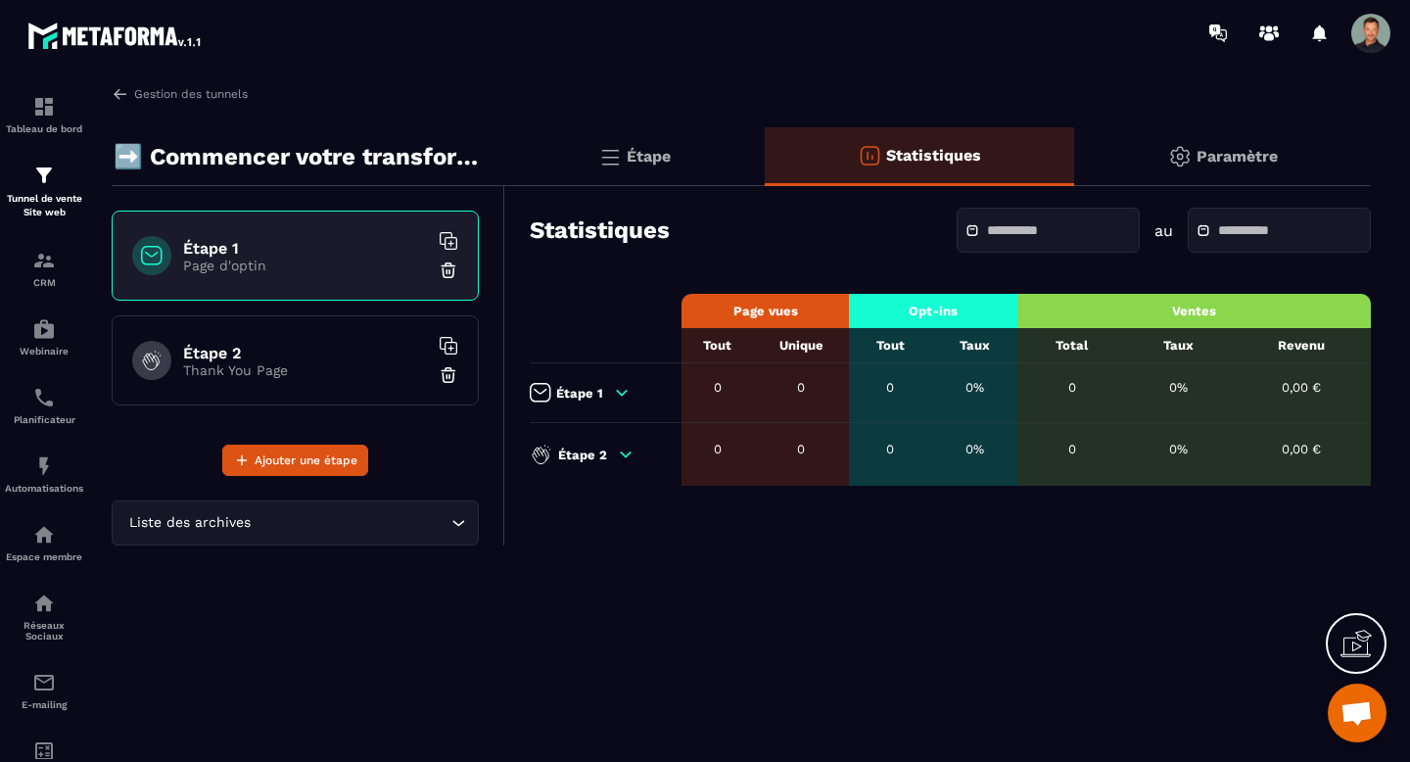
click at [626, 157] on div "Étape" at bounding box center [635, 156] width 260 height 59
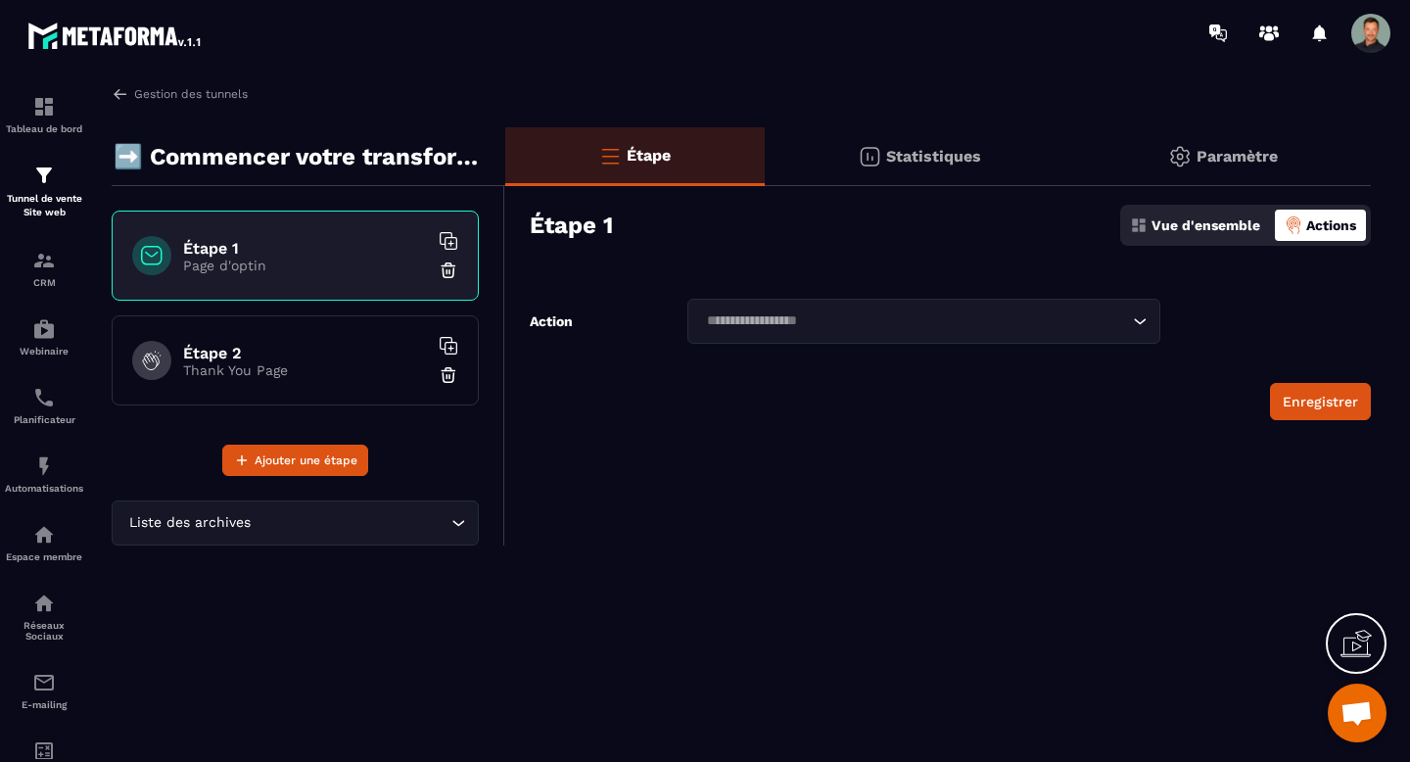
click at [1185, 149] on img at bounding box center [1180, 157] width 24 height 24
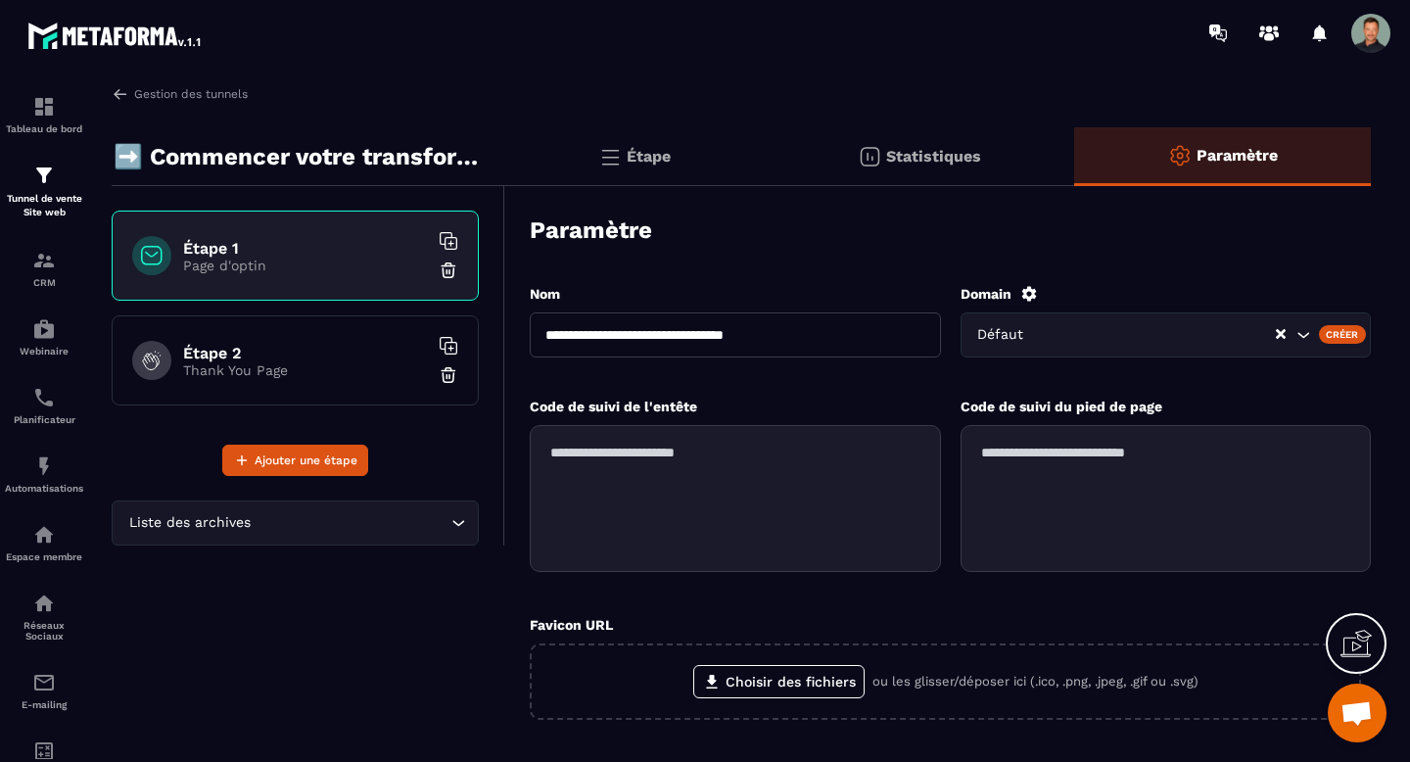
click at [717, 273] on div "**********" at bounding box center [950, 607] width 841 height 686
click at [662, 174] on div "Étape" at bounding box center [635, 156] width 260 height 59
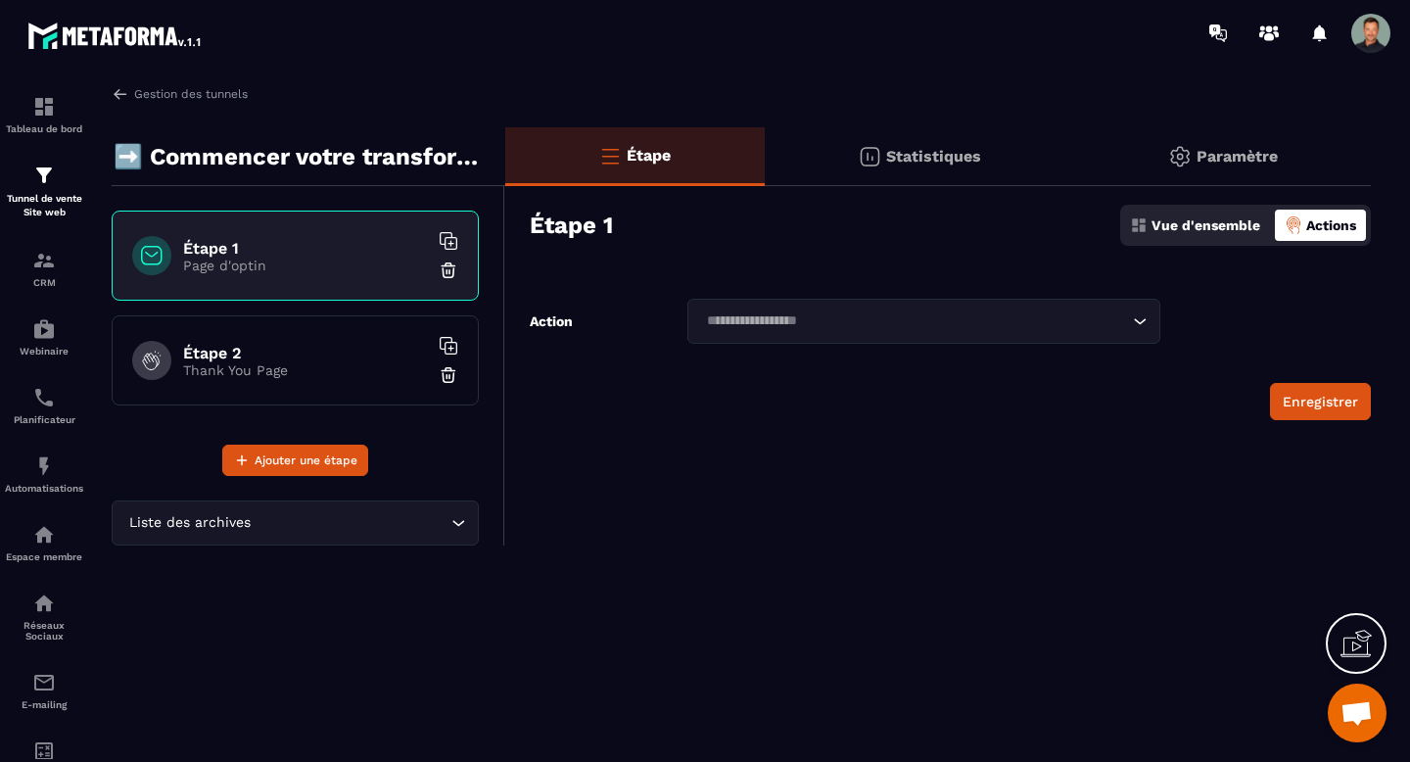
click at [853, 322] on input "Search for option" at bounding box center [914, 321] width 428 height 22
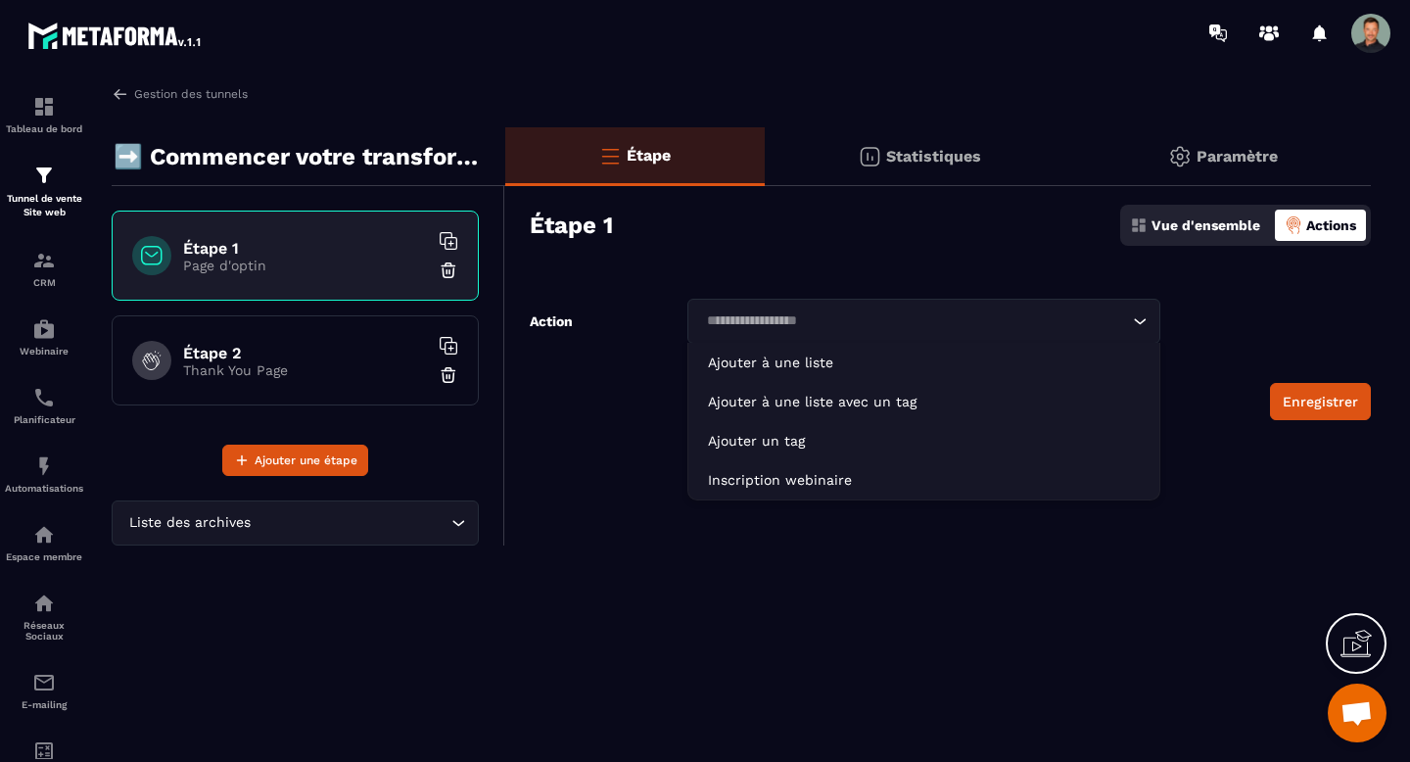
click at [815, 257] on div "Étape 1 Vue d'ensemble Actions" at bounding box center [950, 225] width 841 height 69
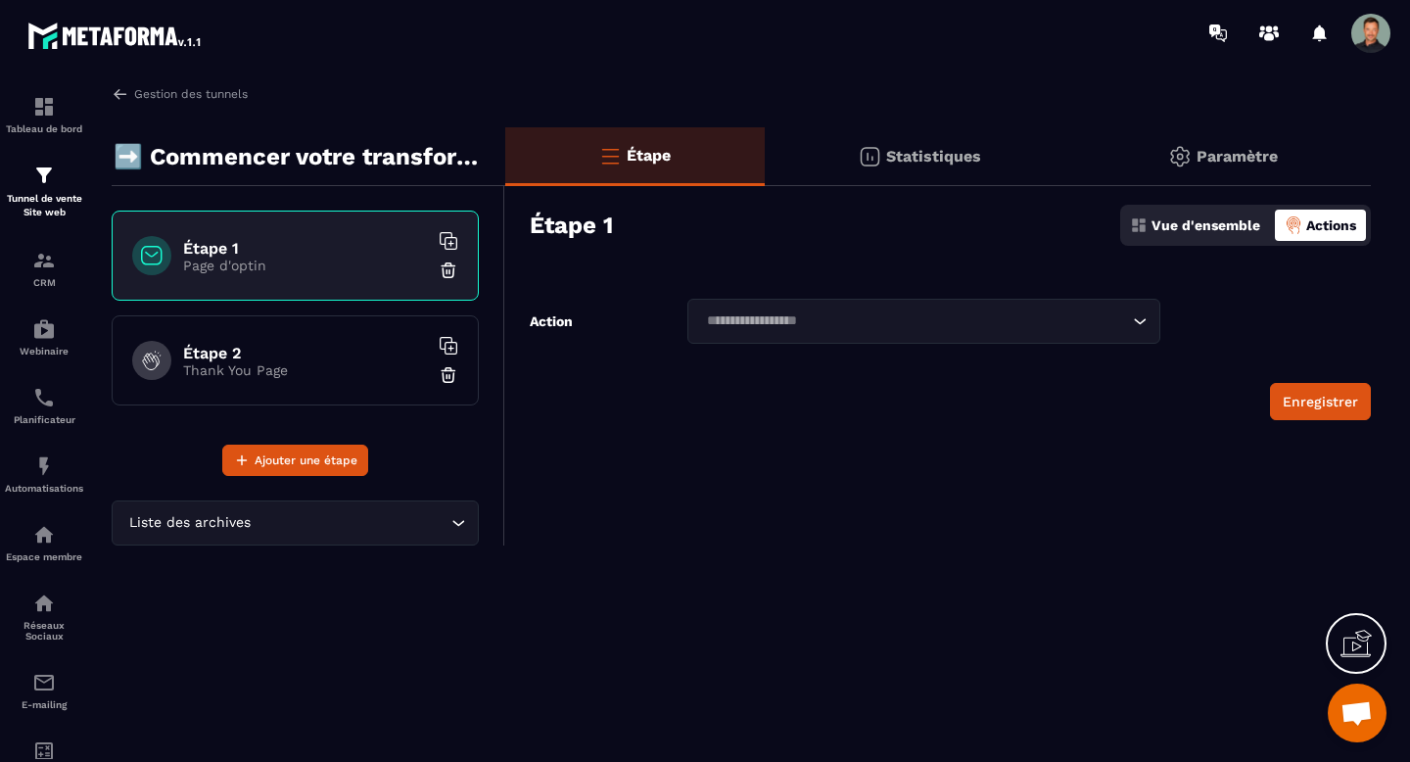
click at [1178, 237] on div "Vue d'ensemble" at bounding box center [1195, 225] width 140 height 31
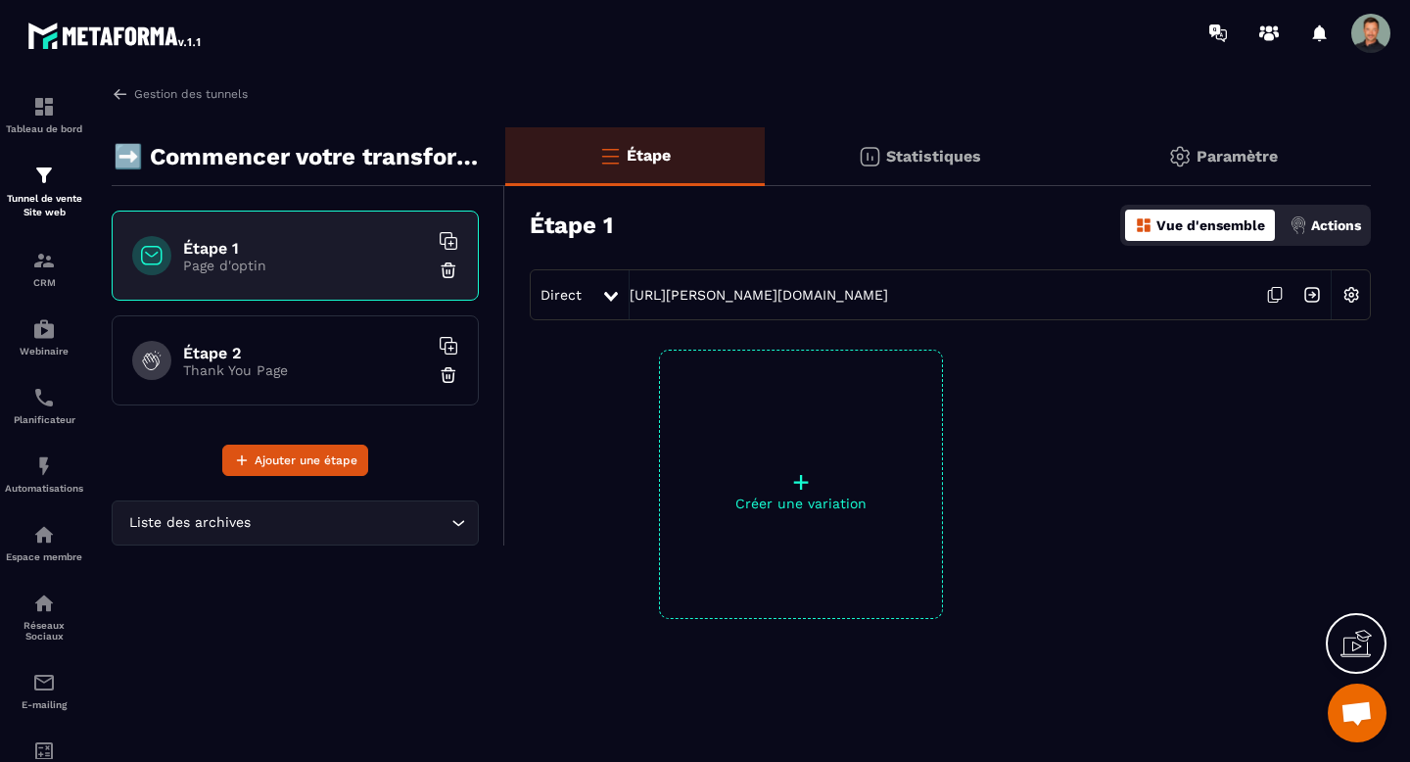
click at [788, 497] on p "Créer une variation" at bounding box center [801, 504] width 282 height 16
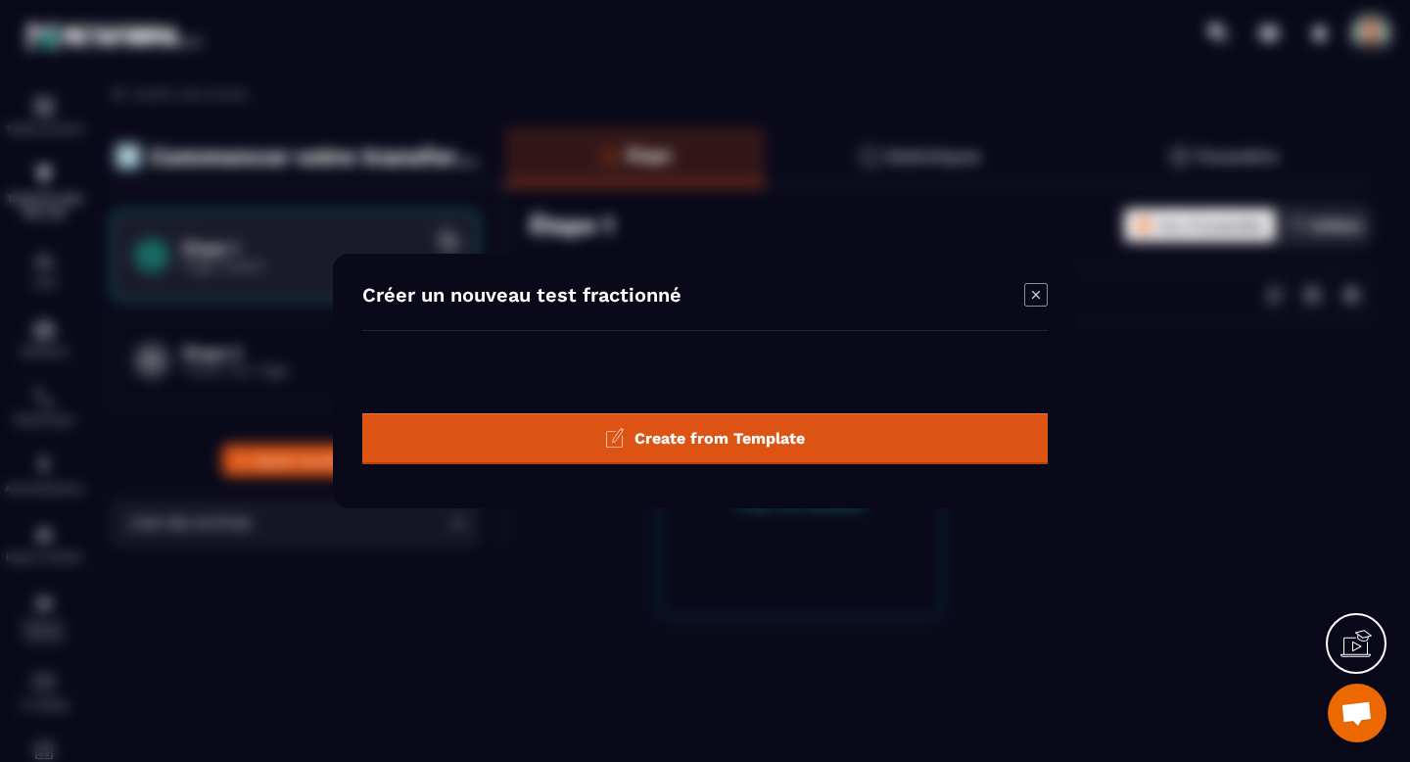
click at [758, 434] on span "Create from Template" at bounding box center [720, 438] width 170 height 19
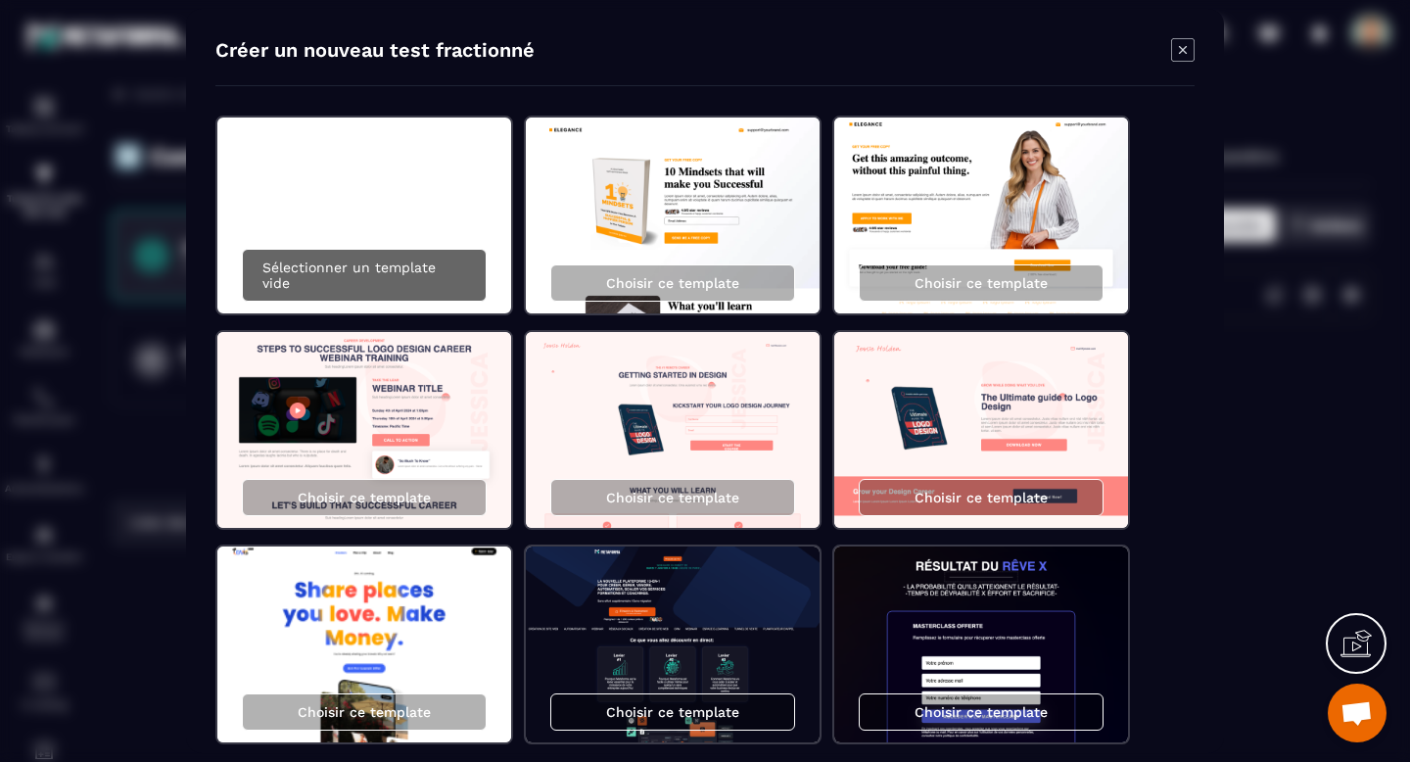
click at [426, 285] on p "Sélectionner un template vide" at bounding box center [364, 275] width 204 height 31
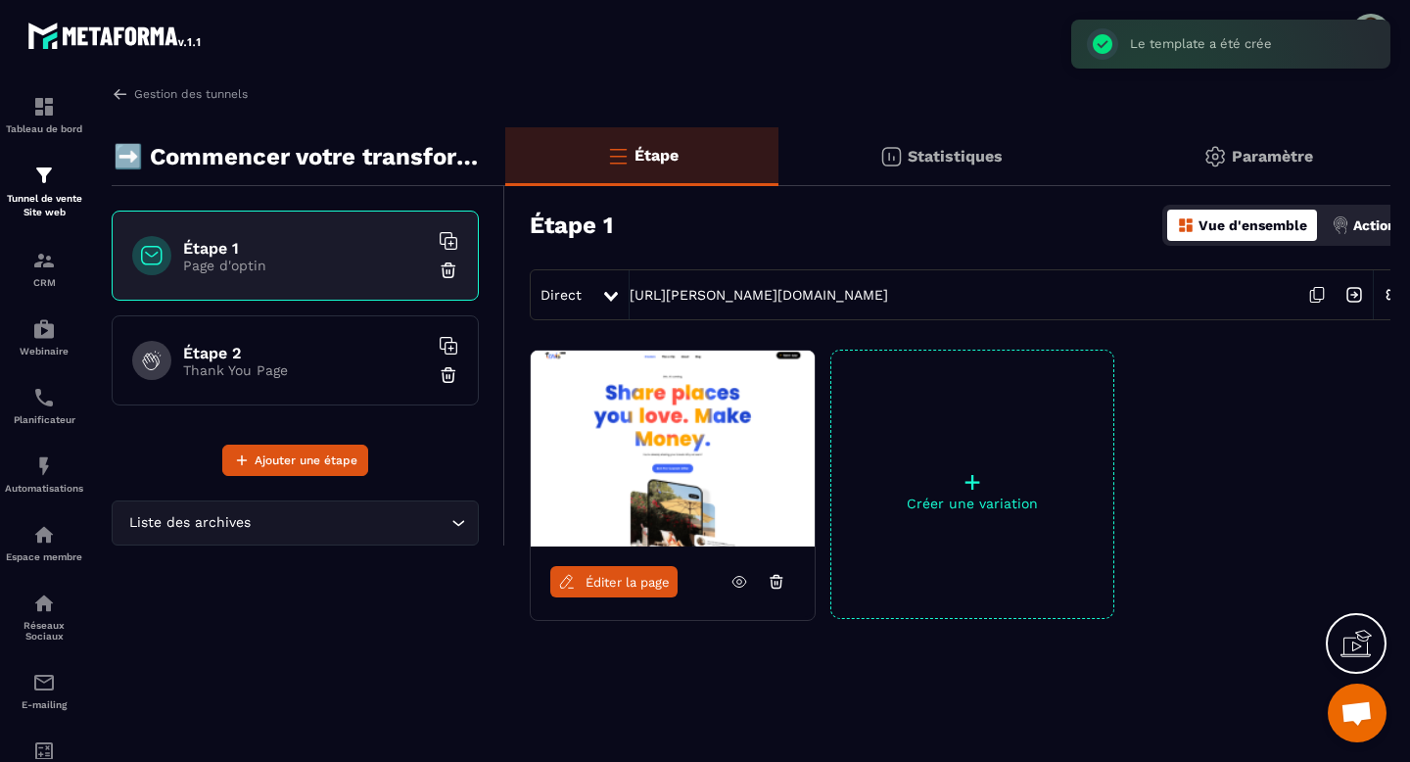
click at [614, 593] on link "Éditer la page" at bounding box center [613, 581] width 127 height 31
